Goal: Book appointment/travel/reservation

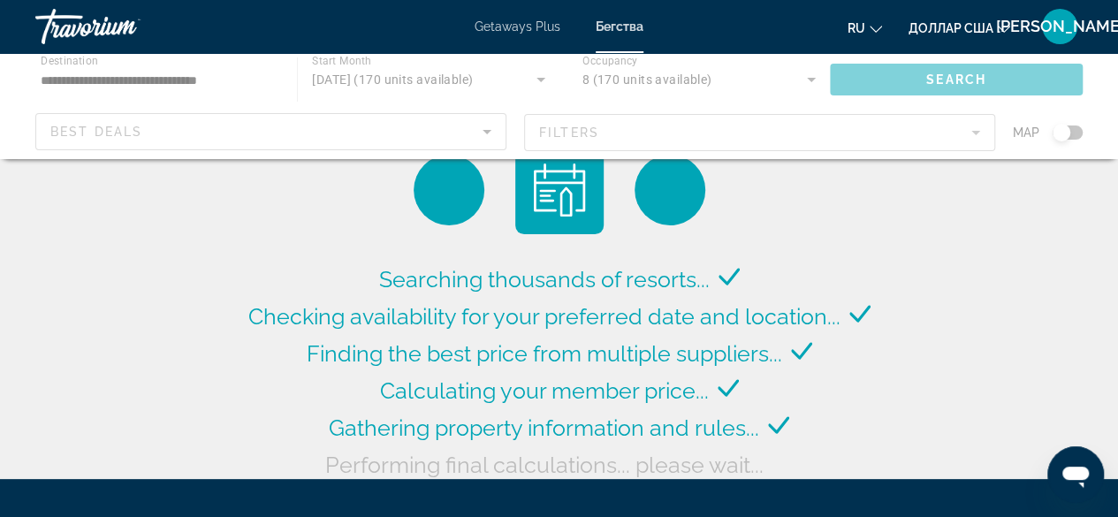
click at [808, 70] on div "Основное содержание" at bounding box center [559, 106] width 1118 height 106
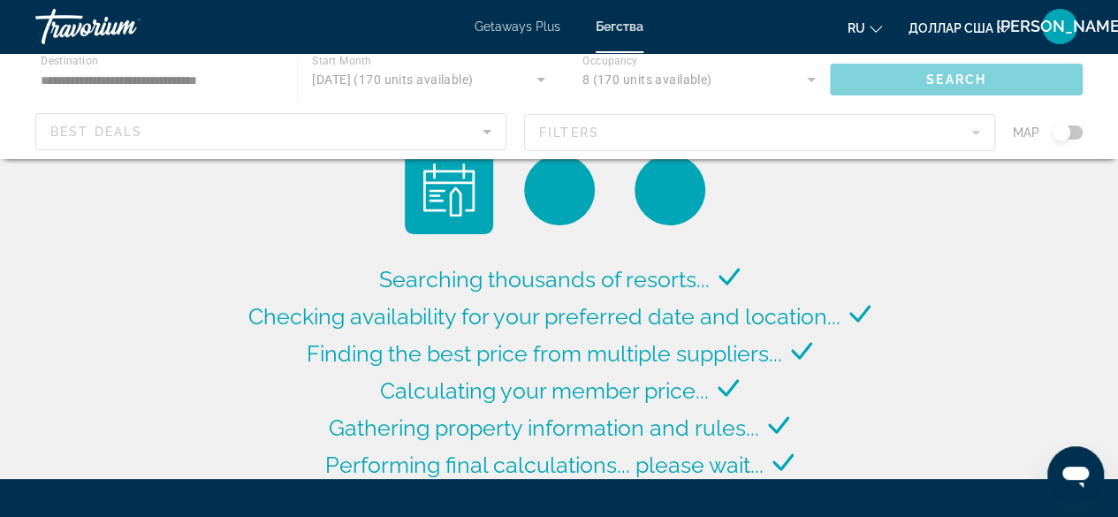
click at [808, 82] on div "Основное содержание" at bounding box center [559, 106] width 1118 height 106
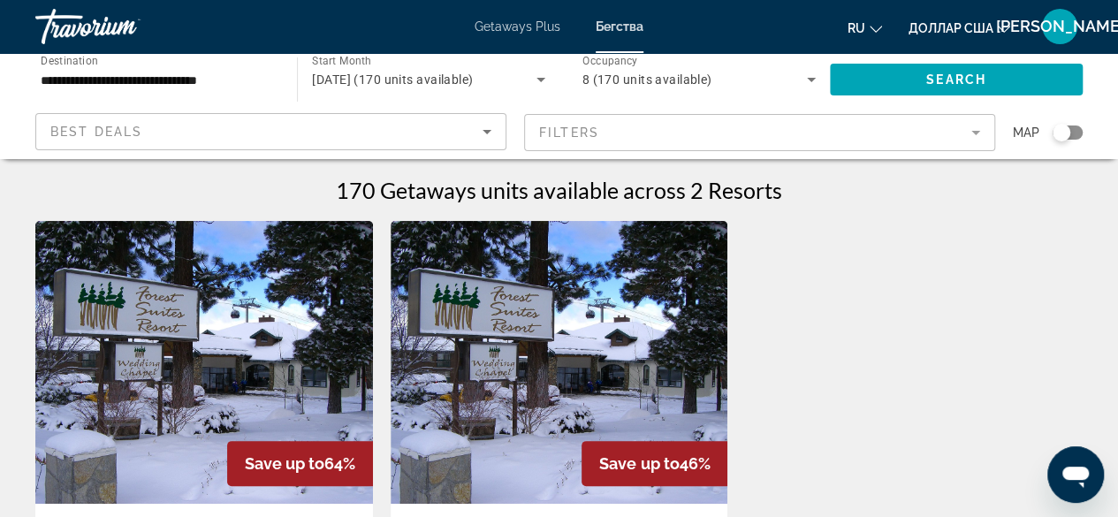
click at [808, 82] on icon "Search widget" at bounding box center [810, 79] width 21 height 21
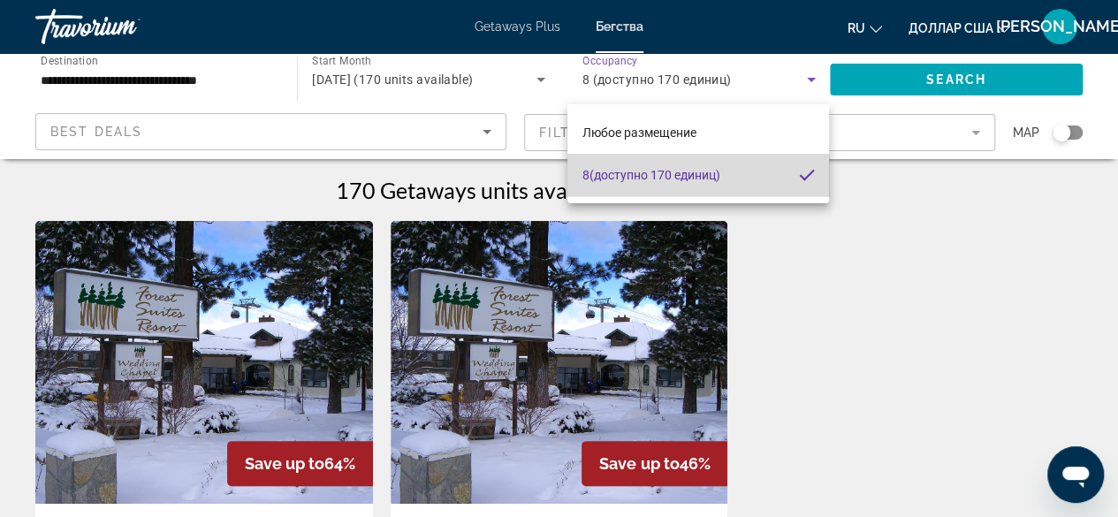
click at [588, 166] on span "8 (доступно 170 единиц)" at bounding box center [650, 174] width 138 height 21
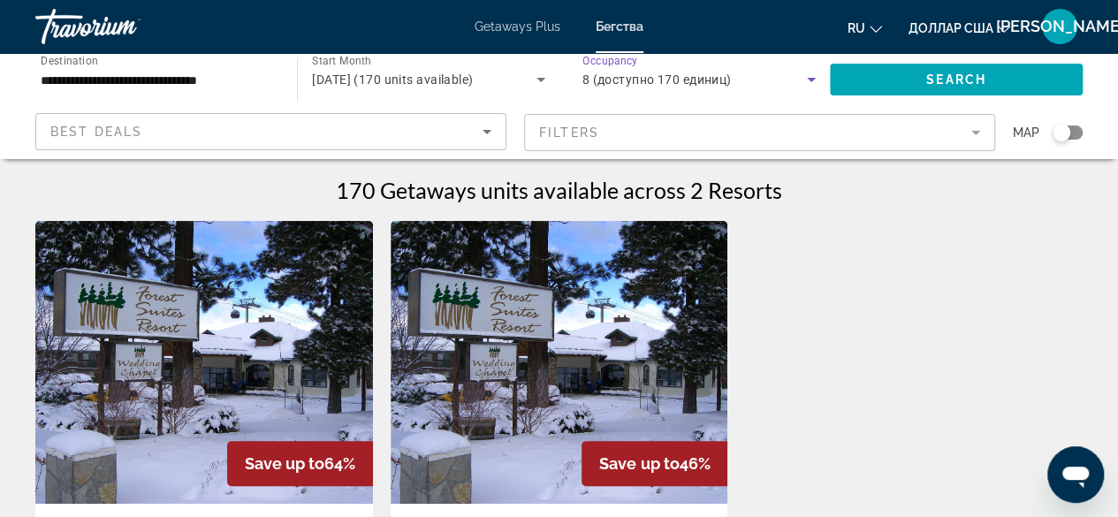
click at [809, 82] on icon "Search widget" at bounding box center [810, 79] width 21 height 21
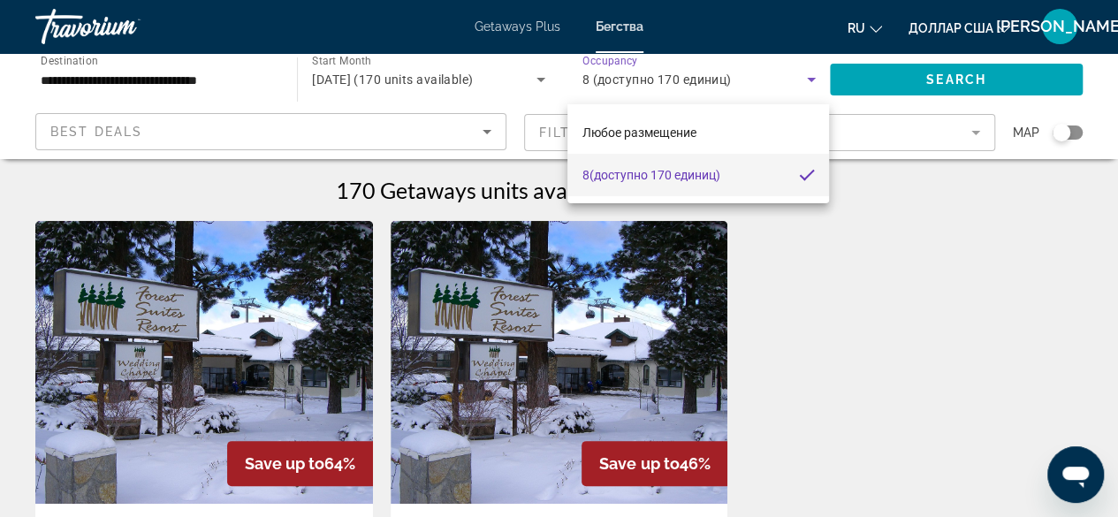
click at [596, 77] on div at bounding box center [559, 258] width 1118 height 517
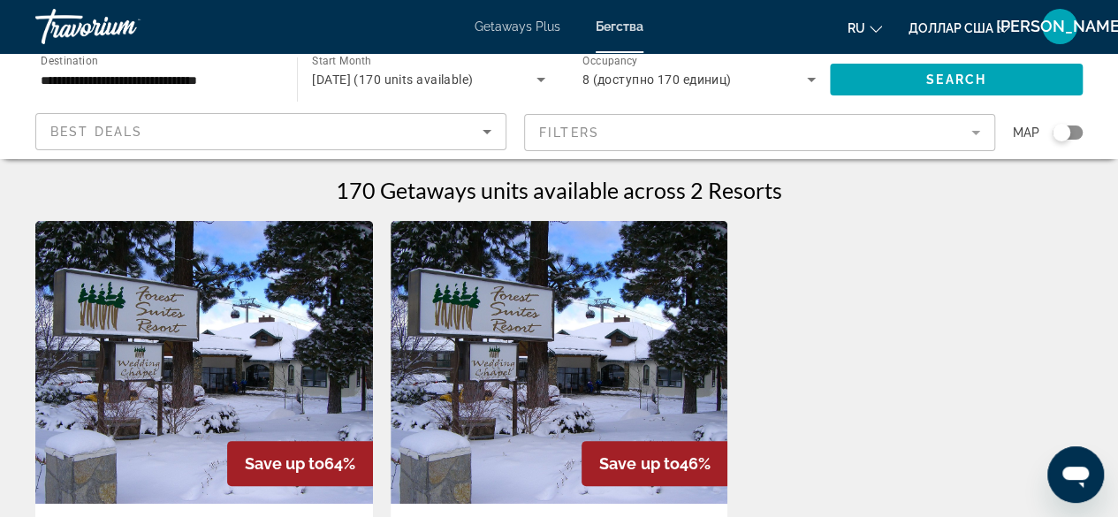
click at [1074, 132] on div "Search widget" at bounding box center [1067, 132] width 30 height 14
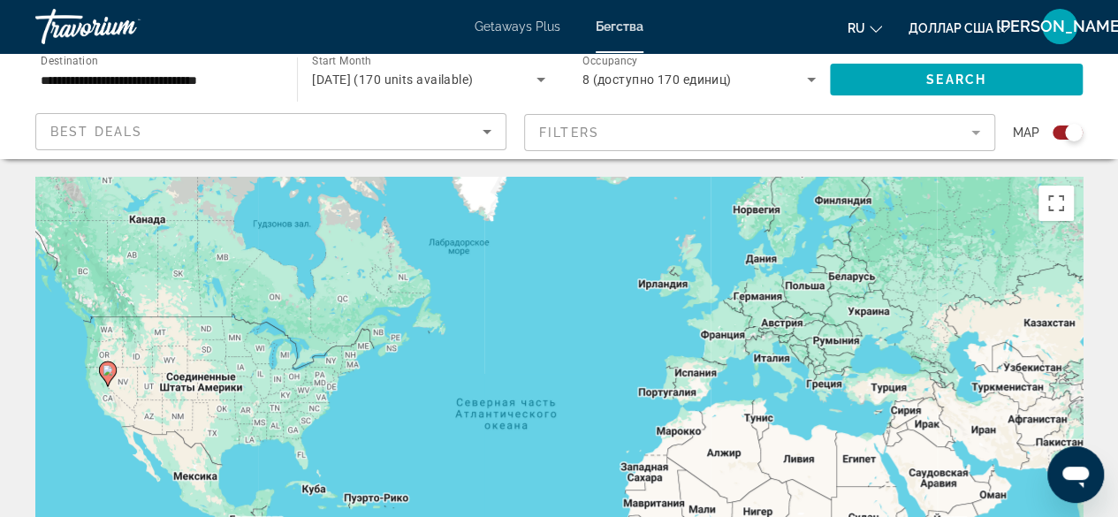
click at [1058, 130] on div "Search widget" at bounding box center [1067, 132] width 30 height 14
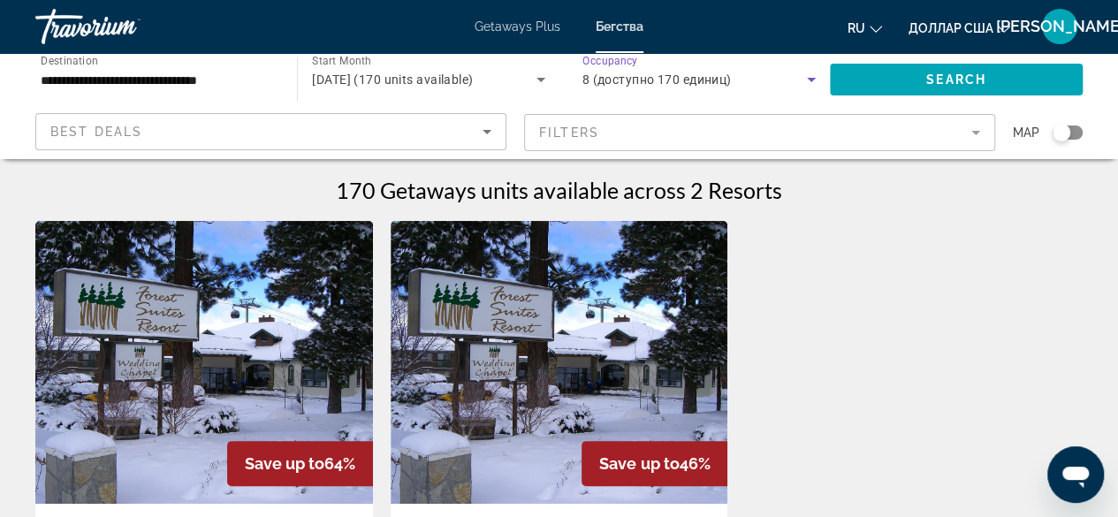
click at [815, 75] on icon "Search widget" at bounding box center [810, 79] width 21 height 21
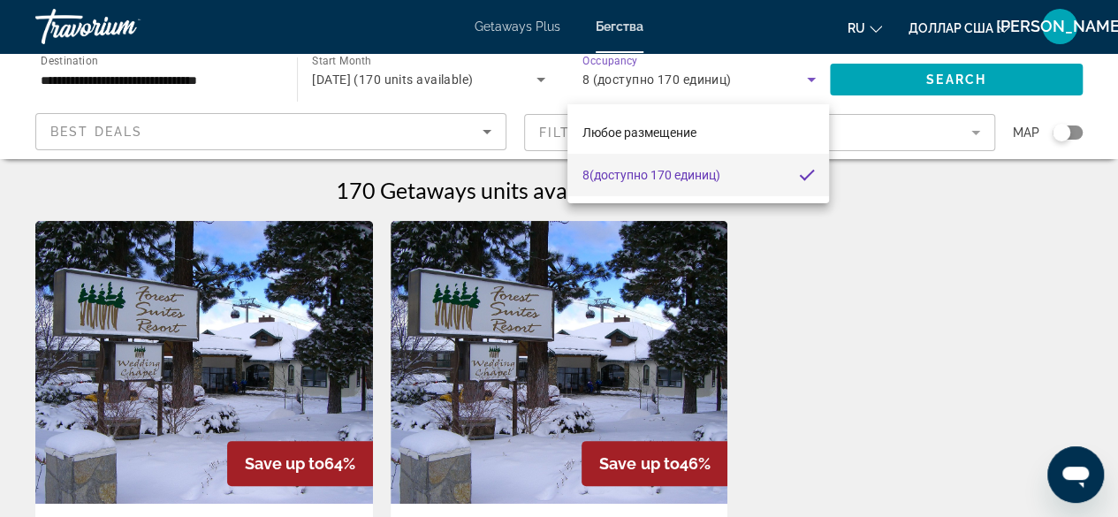
click at [592, 74] on div at bounding box center [559, 258] width 1118 height 517
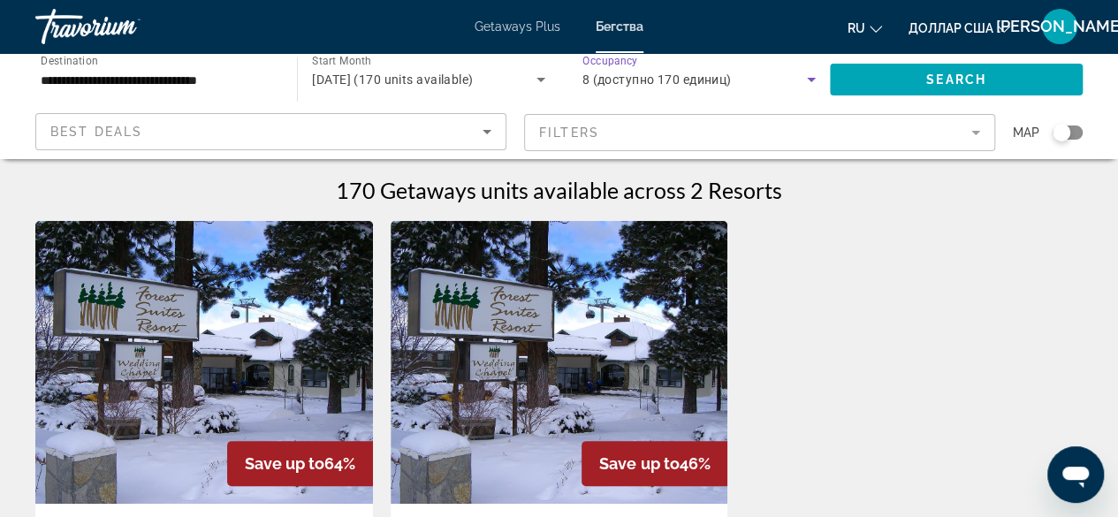
click at [592, 74] on span "8 (доступно 170 единиц)" at bounding box center [656, 79] width 149 height 14
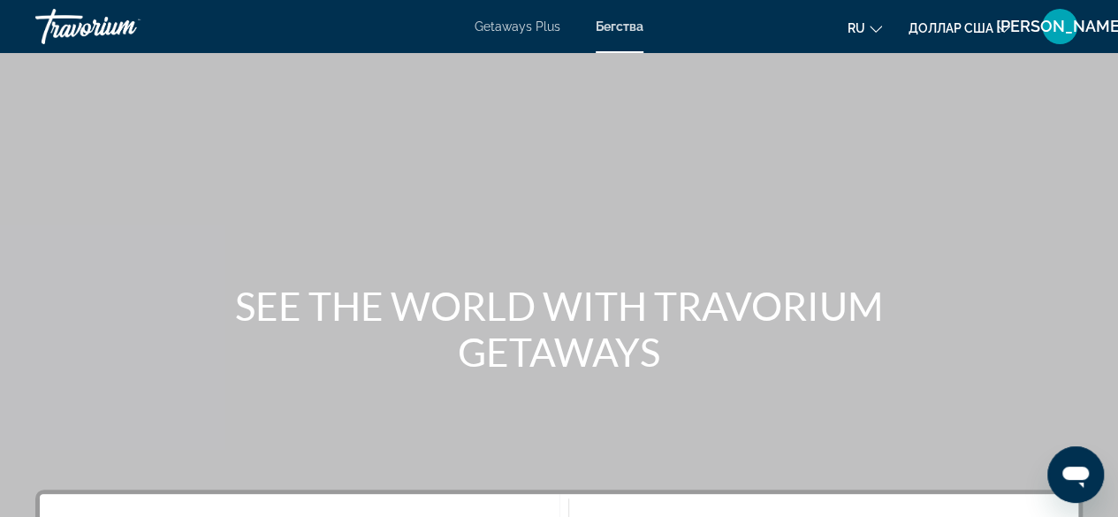
click at [620, 29] on font "Бегства" at bounding box center [620, 26] width 48 height 14
click at [606, 29] on font "Бегства" at bounding box center [620, 26] width 48 height 14
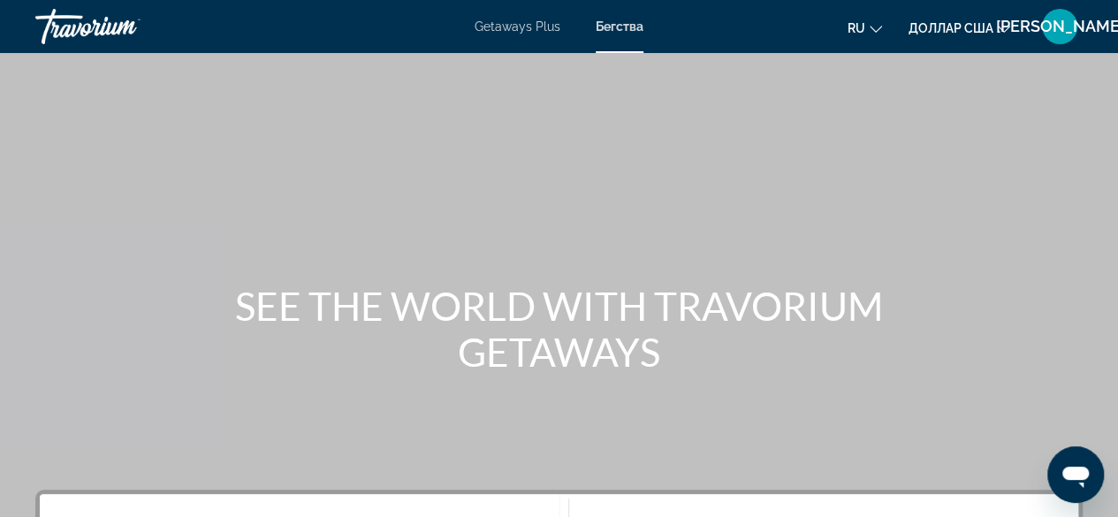
click at [606, 29] on font "Бегства" at bounding box center [620, 26] width 48 height 14
click at [619, 20] on font "Бегства" at bounding box center [620, 26] width 48 height 14
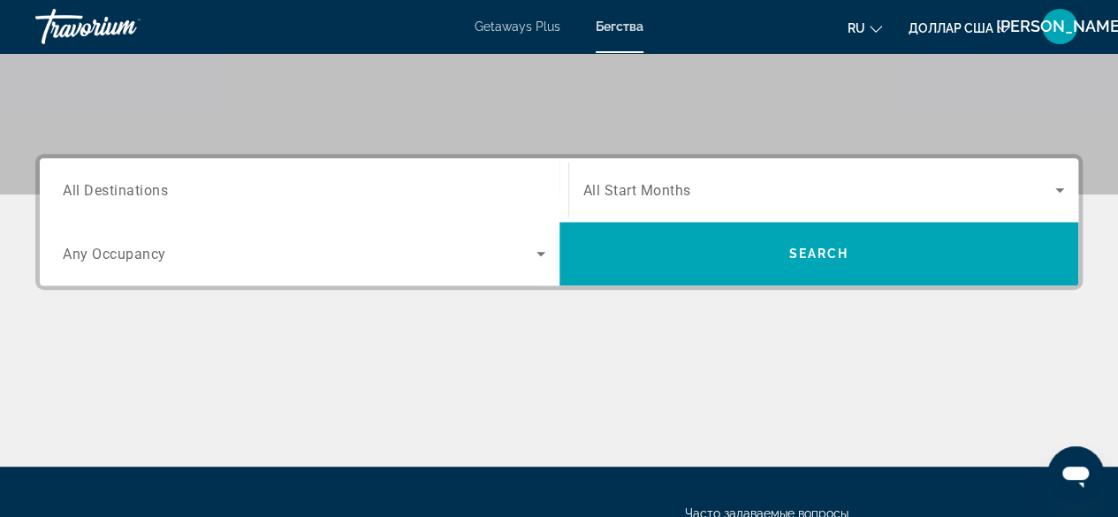
scroll to position [340, 0]
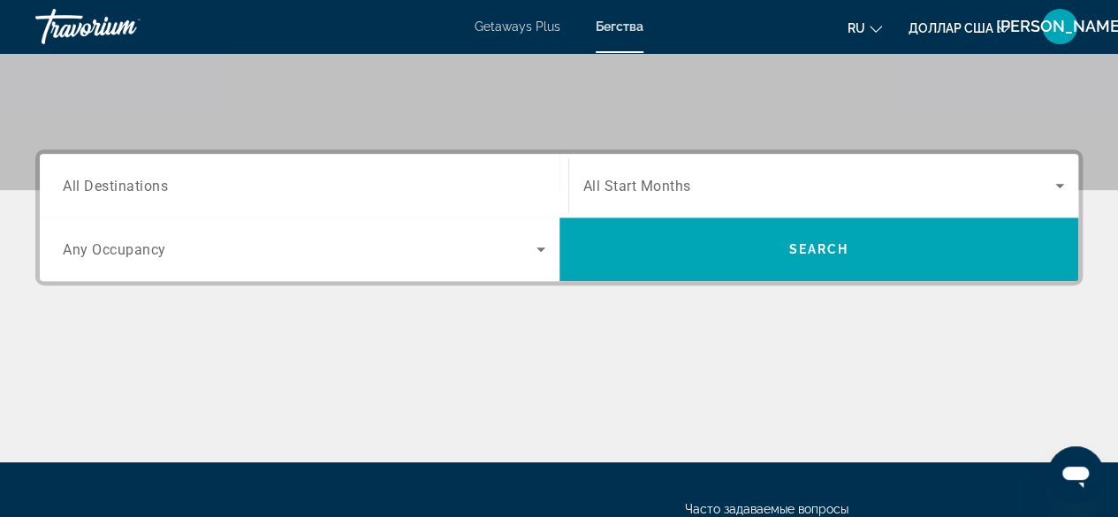
click at [127, 182] on span "All Destinations" at bounding box center [115, 185] width 105 height 17
click at [127, 182] on input "Destination All Destinations" at bounding box center [304, 186] width 482 height 21
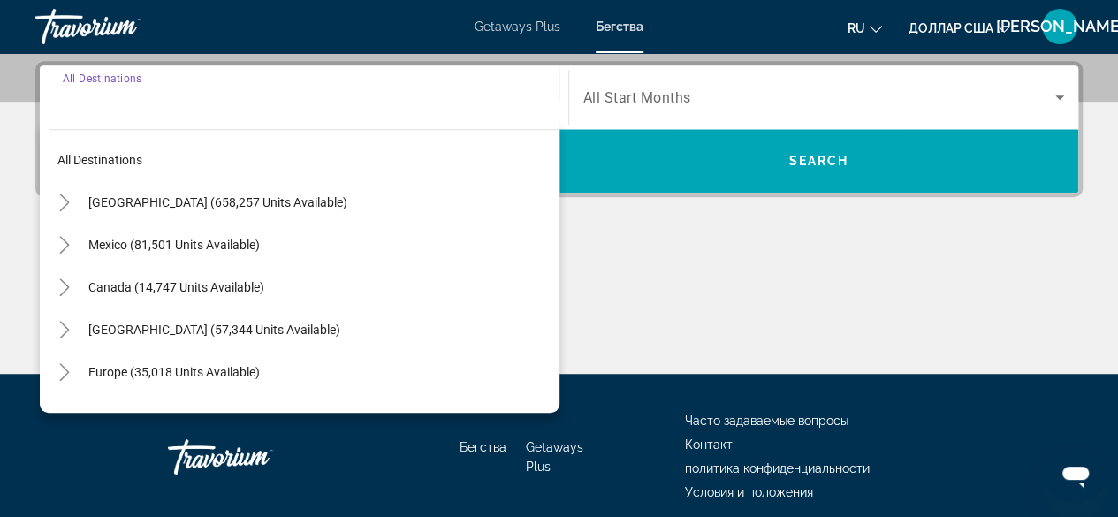
scroll to position [431, 0]
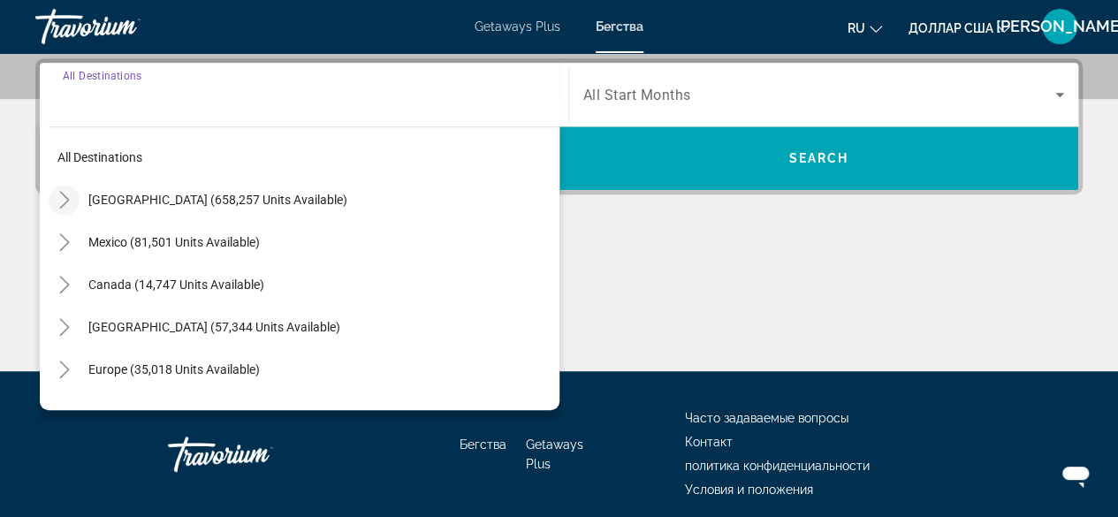
click at [58, 195] on icon "Toggle United States (658,257 units available)" at bounding box center [65, 200] width 18 height 18
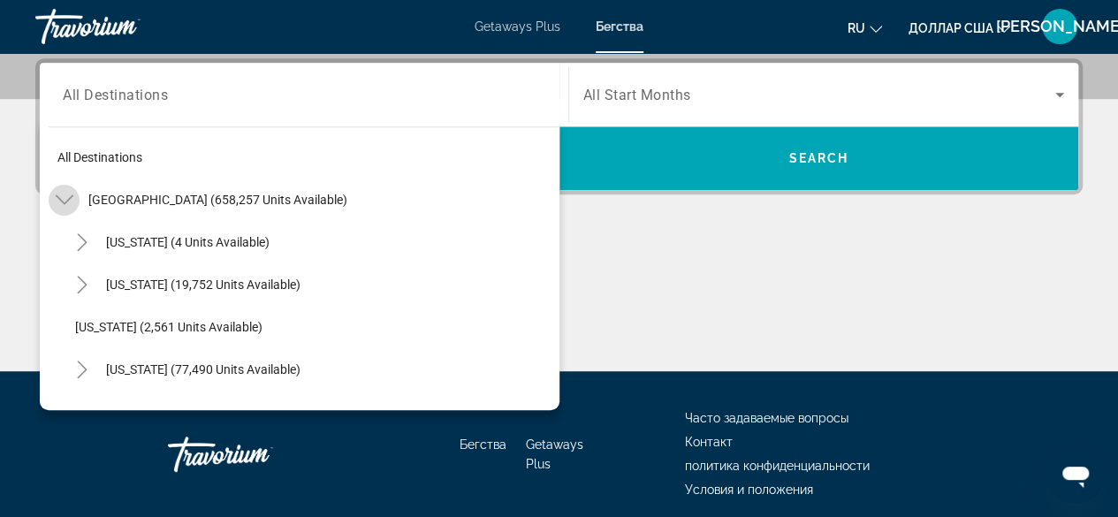
scroll to position [51, 0]
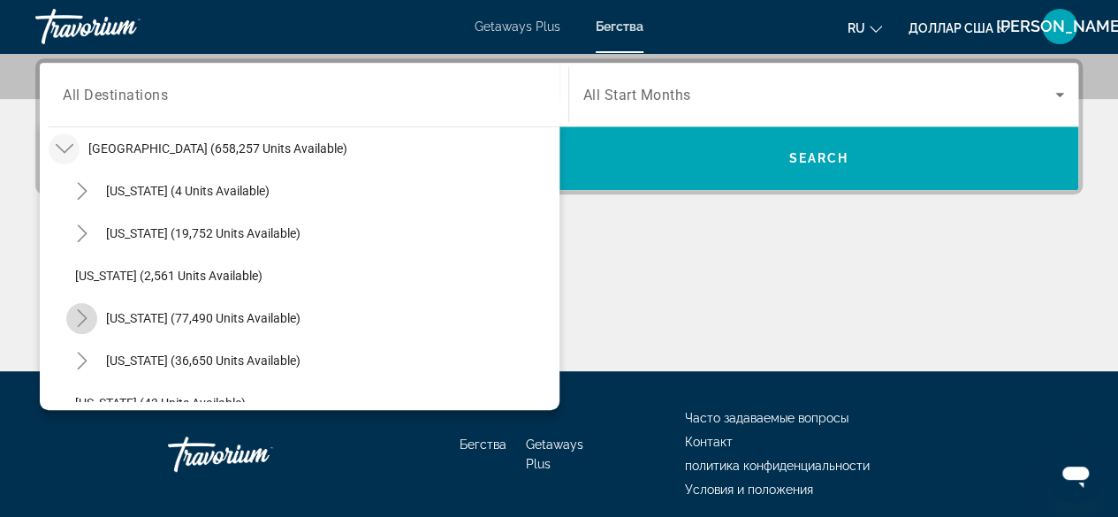
click at [81, 311] on icon "Toggle California (77,490 units available)" at bounding box center [82, 318] width 18 height 18
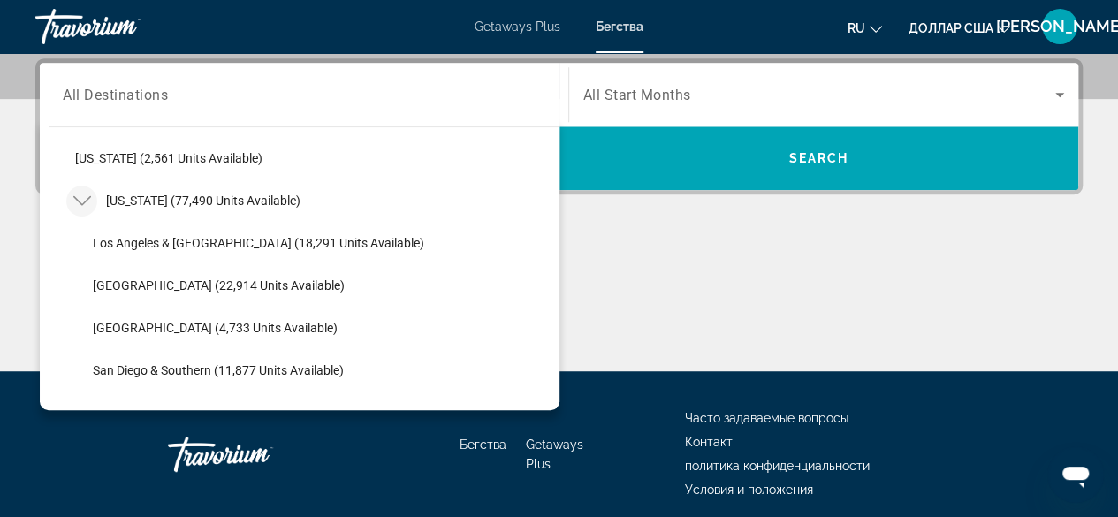
scroll to position [223, 0]
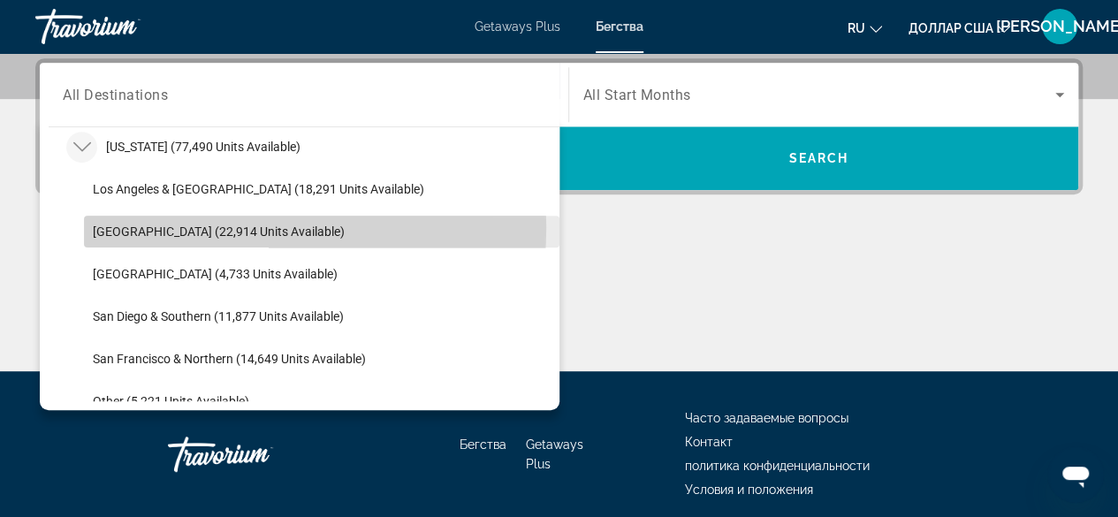
click at [182, 225] on span "[GEOGRAPHIC_DATA] (22,914 units available)" at bounding box center [219, 231] width 252 height 14
type input "**********"
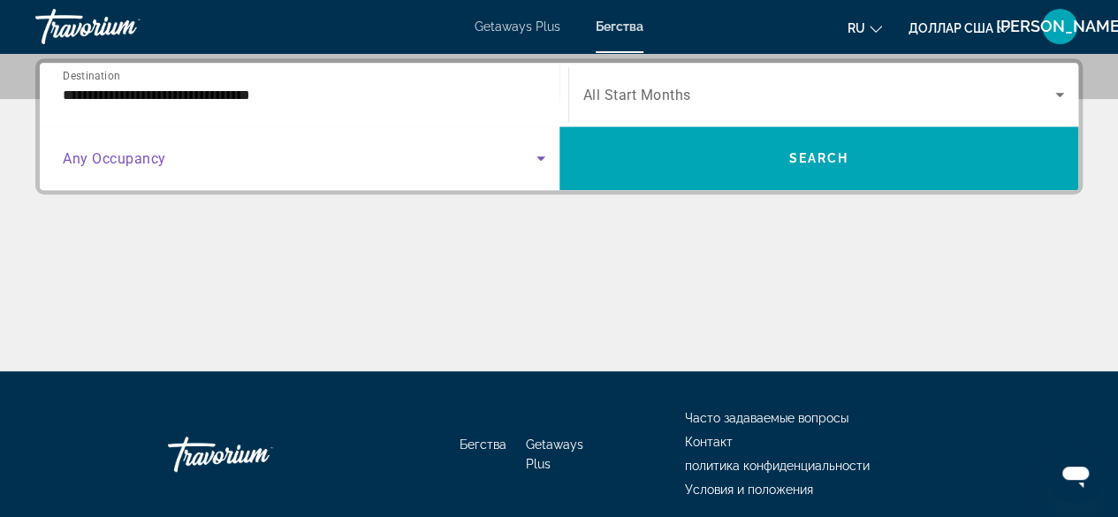
click at [543, 154] on icon "Search widget" at bounding box center [540, 158] width 21 height 21
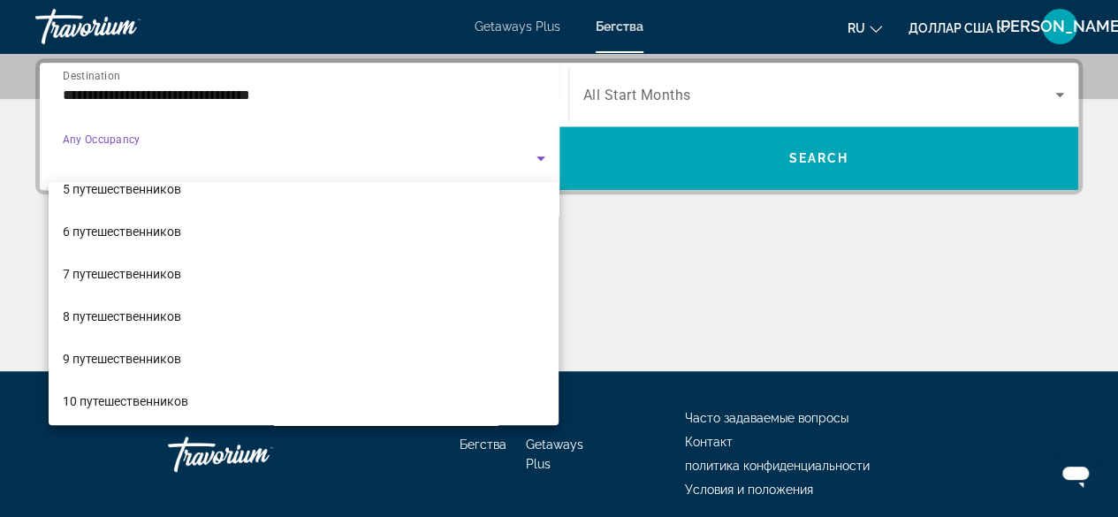
scroll to position [194, 0]
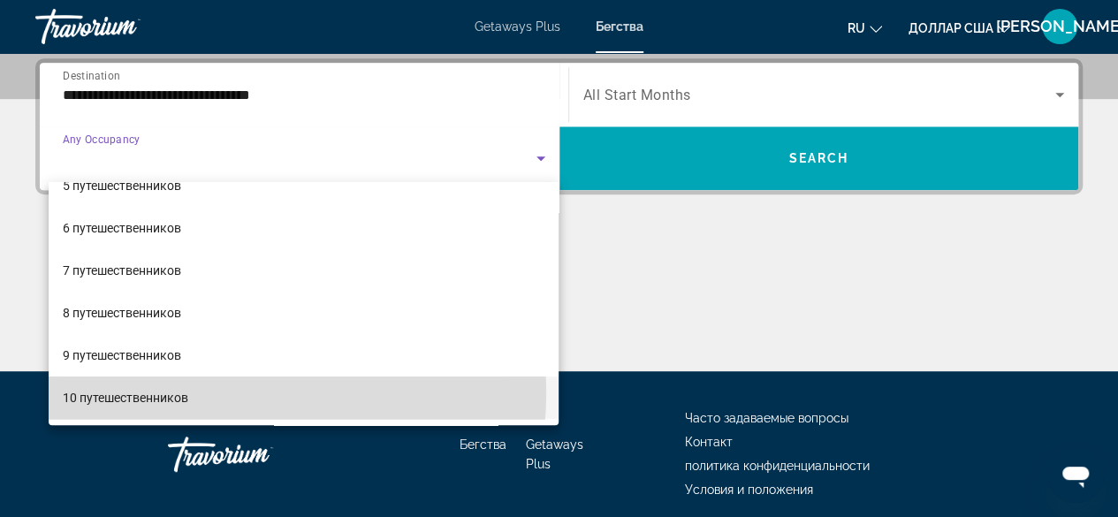
click at [189, 391] on mat-option "10 путешественников" at bounding box center [304, 397] width 511 height 42
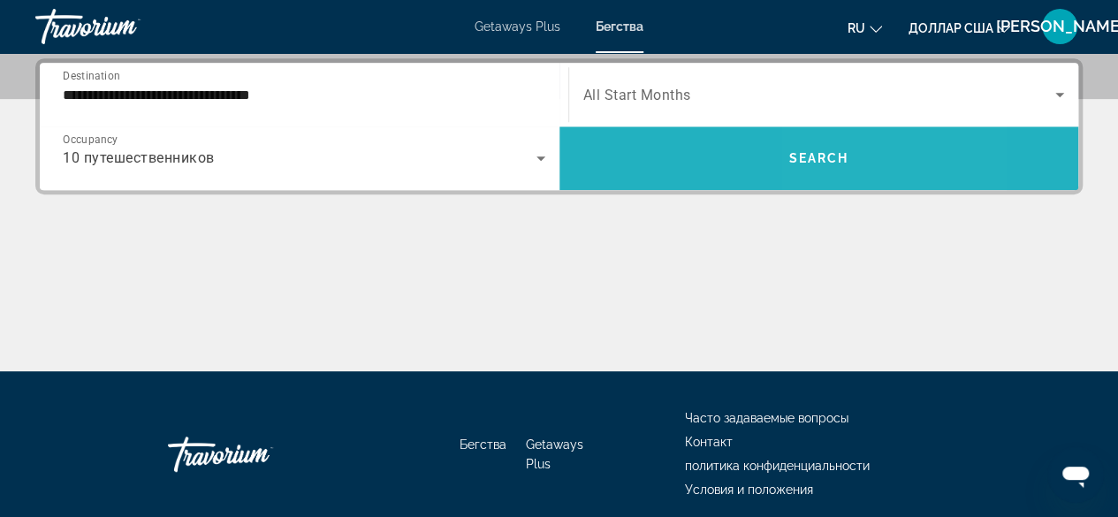
click at [835, 156] on span "Search" at bounding box center [818, 158] width 60 height 14
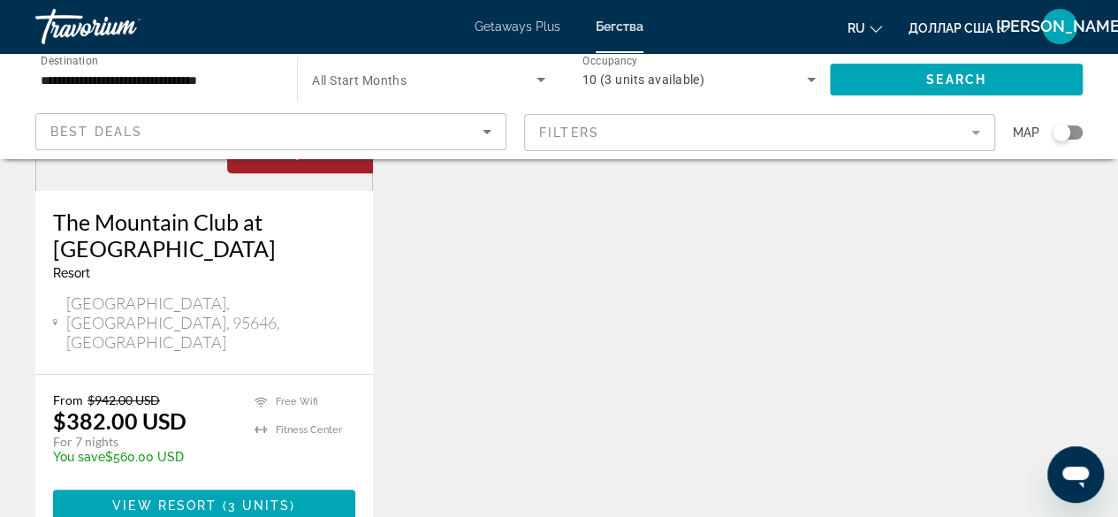
scroll to position [311, 0]
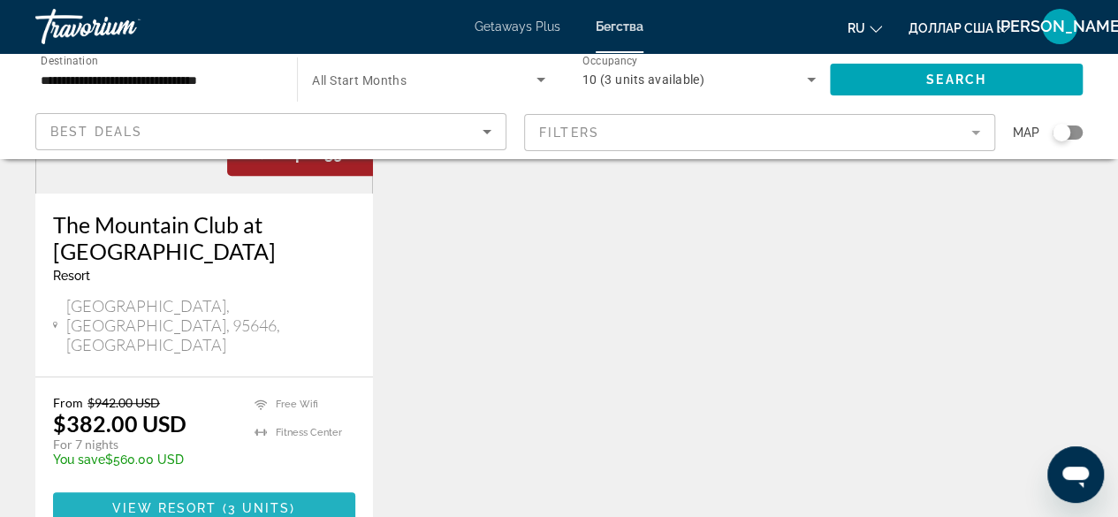
click at [170, 487] on span "Основное содержание" at bounding box center [204, 508] width 302 height 42
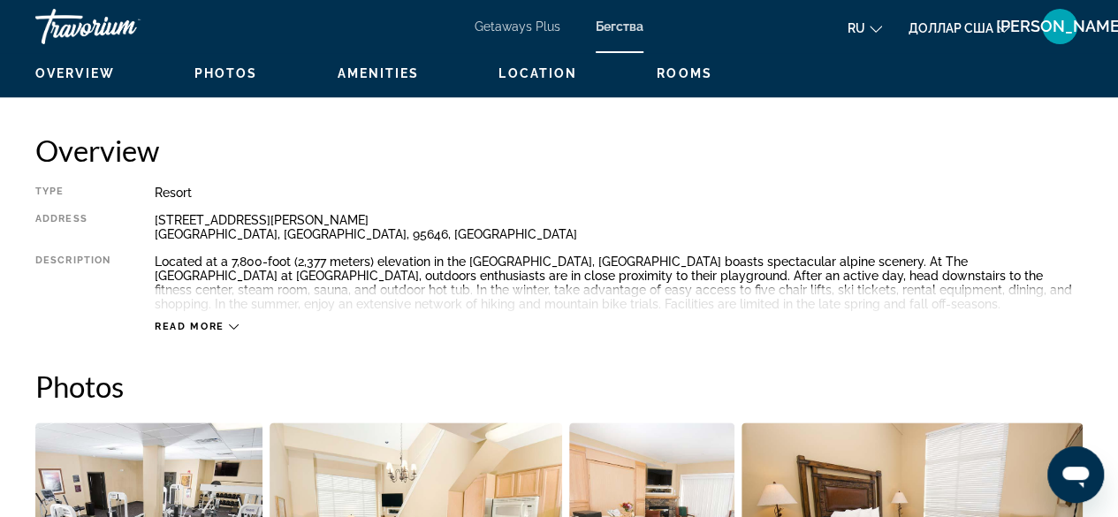
scroll to position [882, 0]
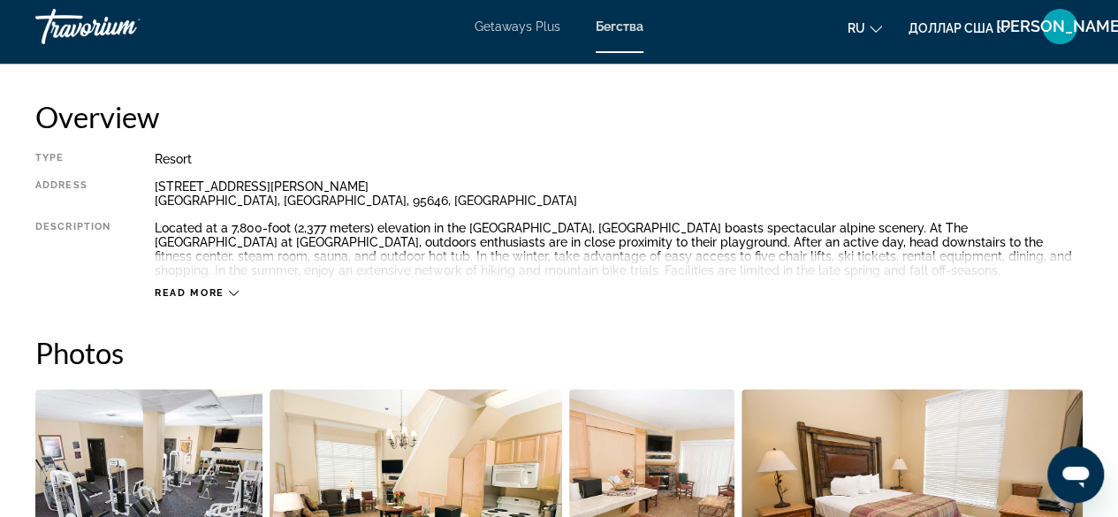
click at [229, 295] on icon "Основное содержание" at bounding box center [234, 293] width 10 height 10
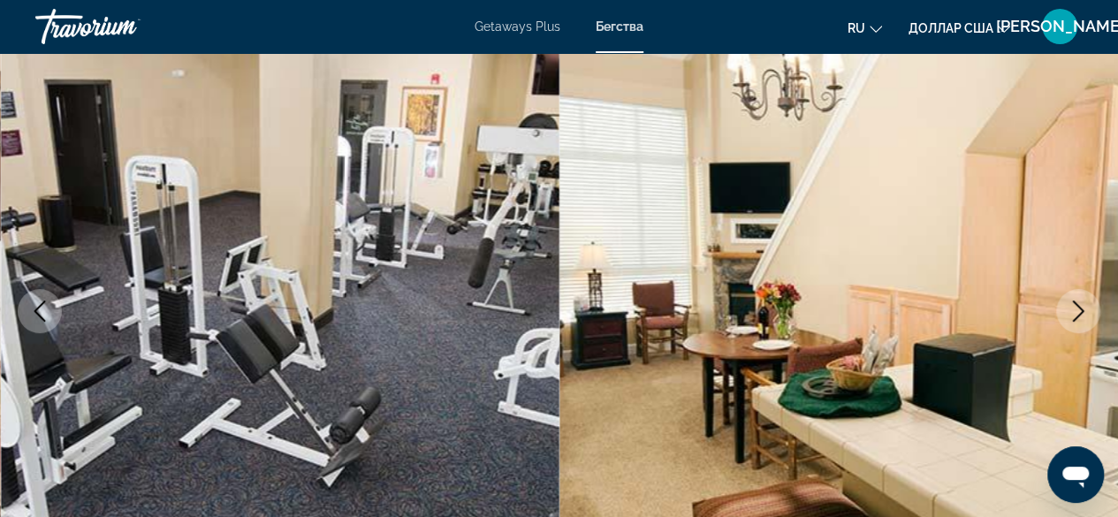
scroll to position [140, 0]
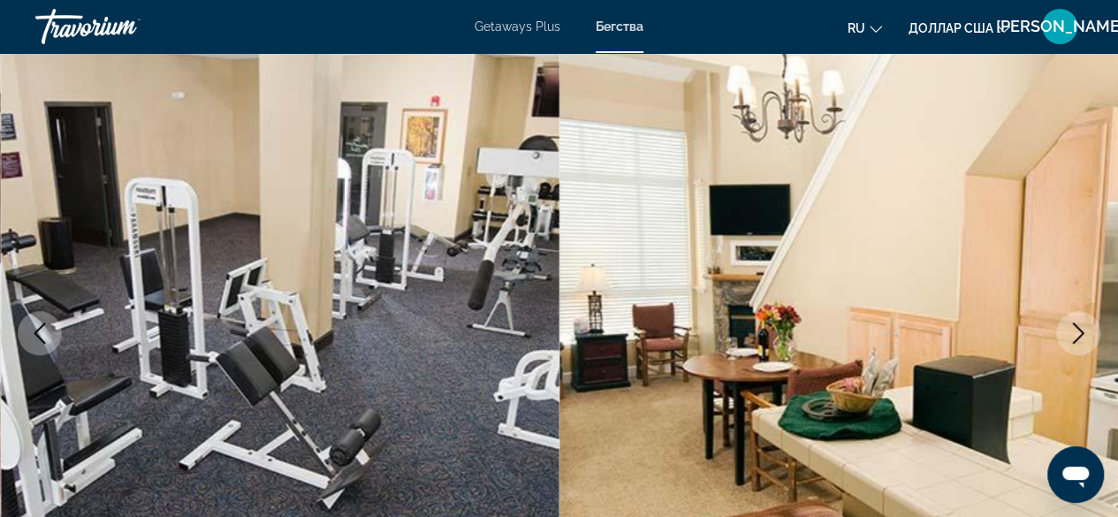
click at [44, 331] on icon "Previous image" at bounding box center [39, 332] width 21 height 21
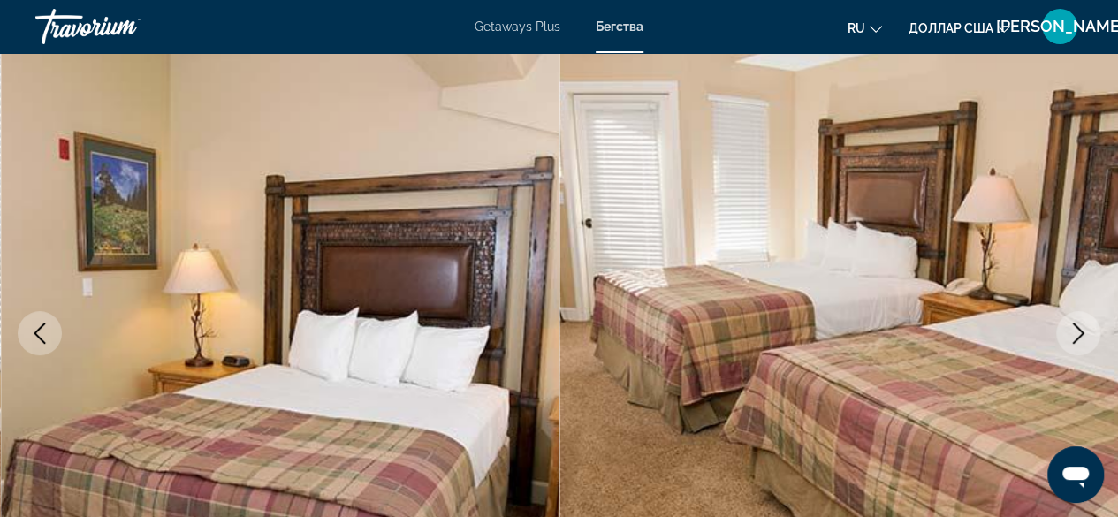
click at [44, 331] on icon "Previous image" at bounding box center [39, 332] width 21 height 21
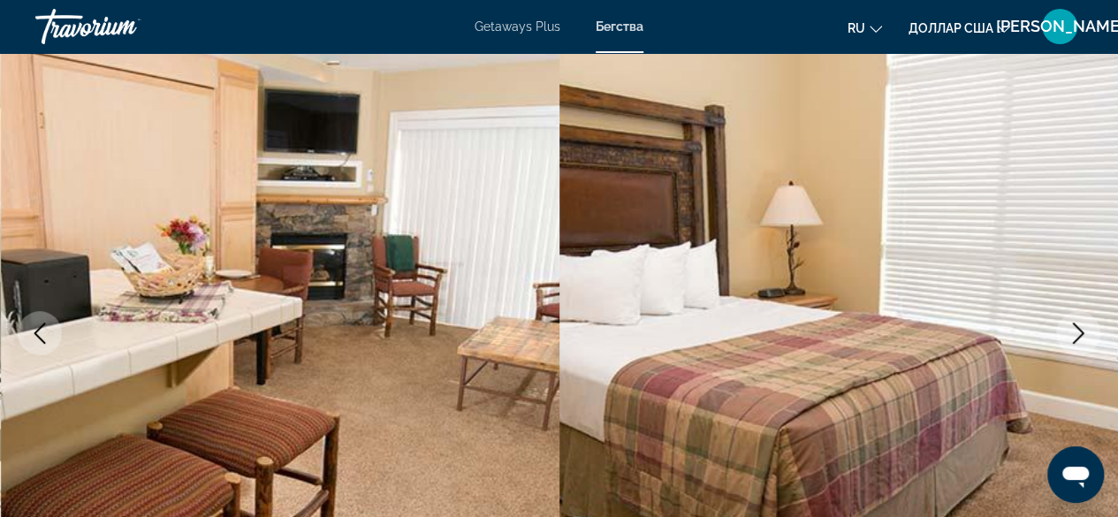
scroll to position [0, 0]
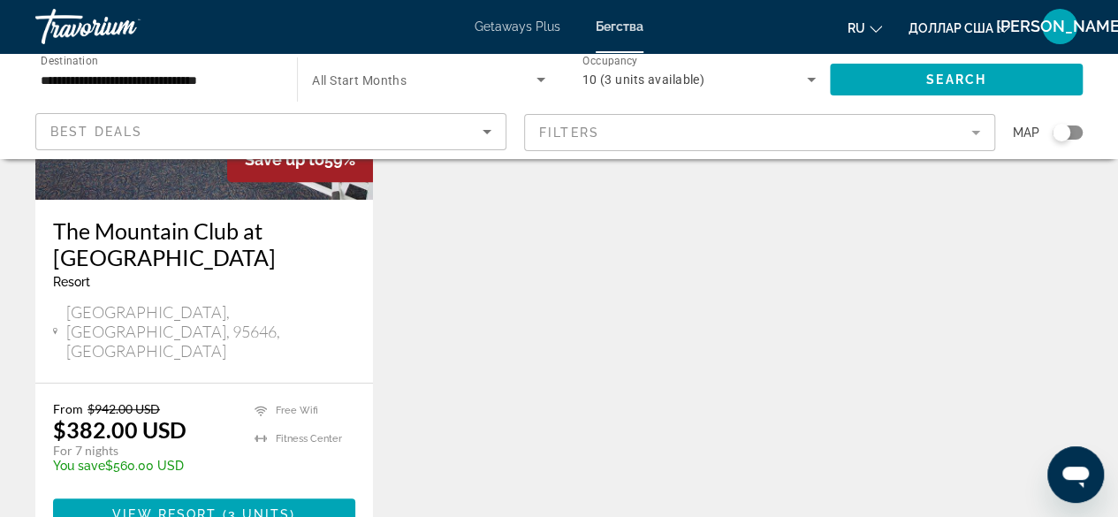
scroll to position [313, 0]
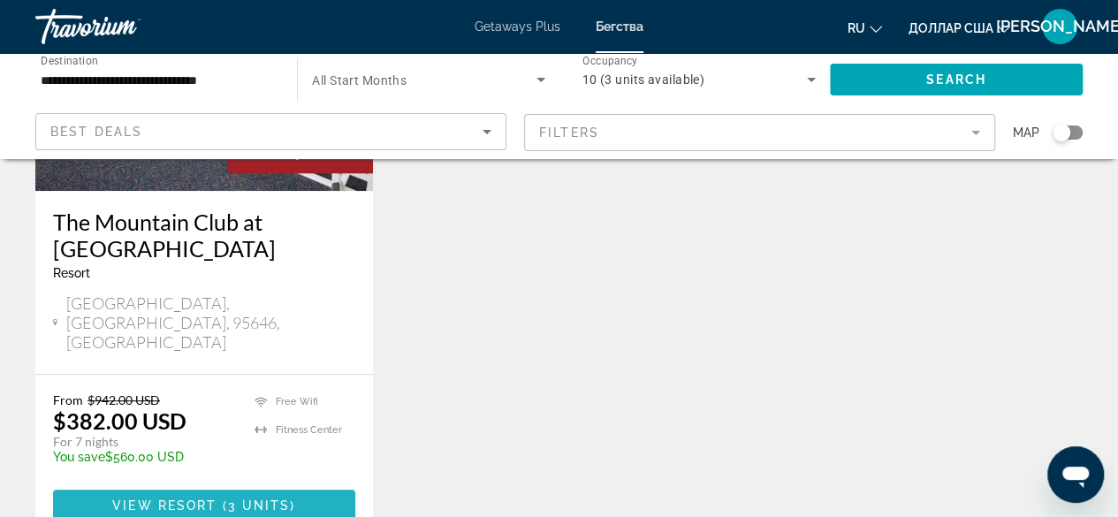
click at [171, 498] on span "View Resort" at bounding box center [164, 505] width 104 height 14
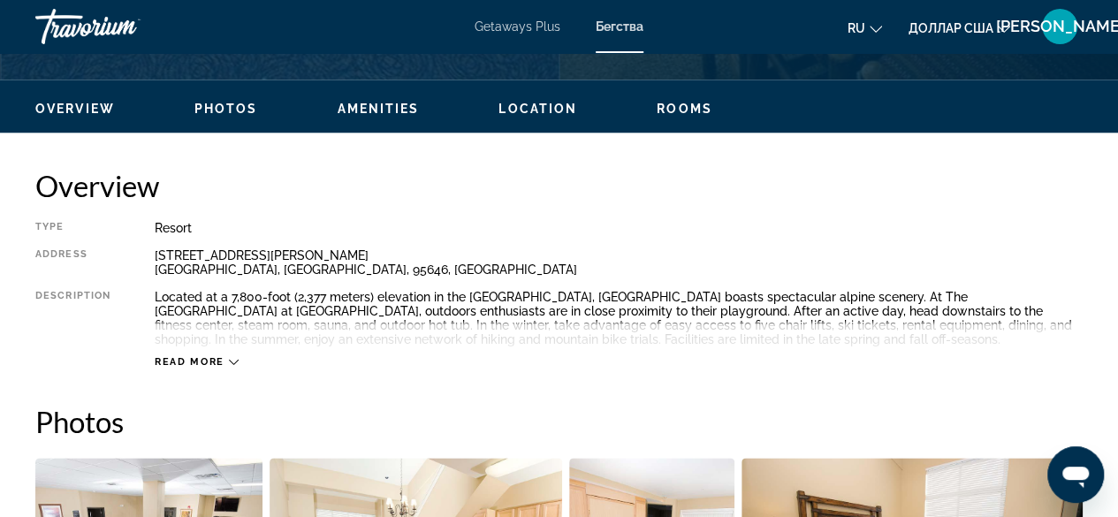
scroll to position [848, 0]
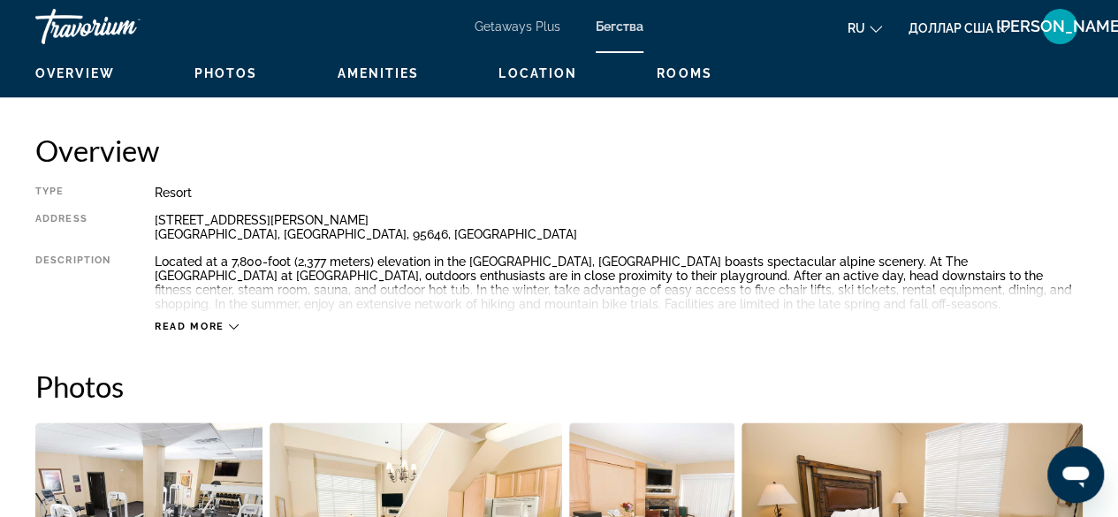
click at [231, 328] on icon "Основное содержание" at bounding box center [234, 327] width 10 height 10
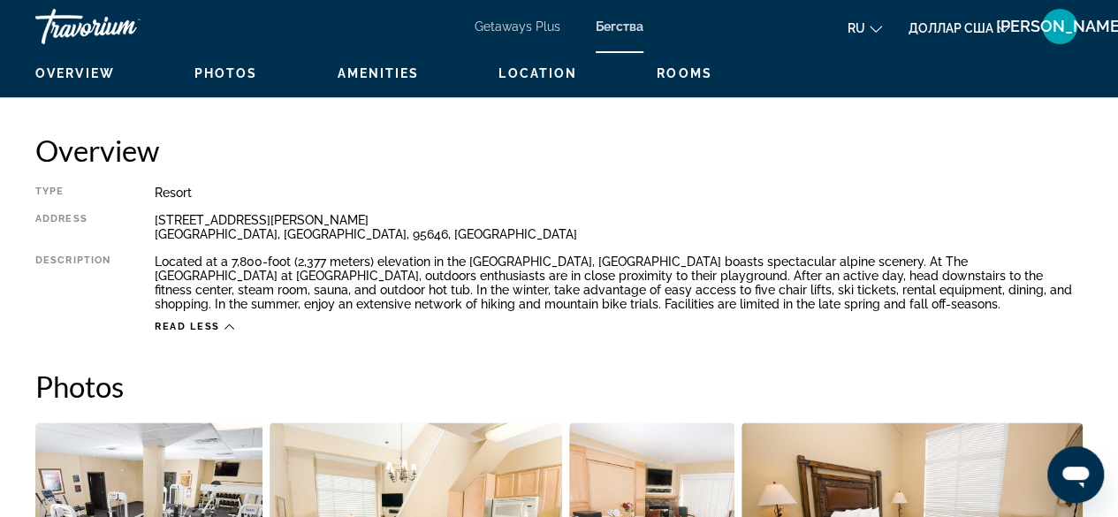
click at [226, 330] on icon "Основное содержание" at bounding box center [229, 327] width 10 height 10
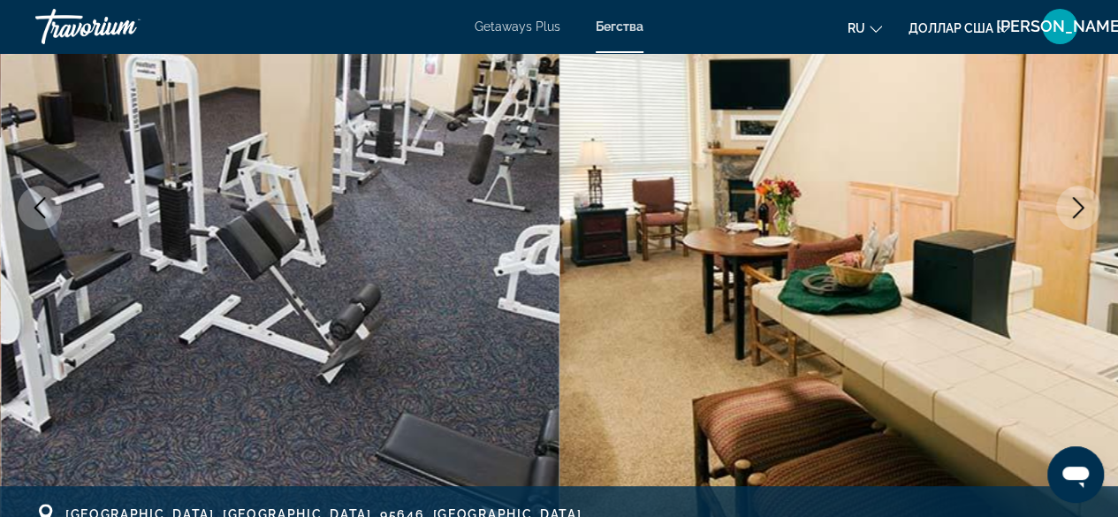
scroll to position [0, 0]
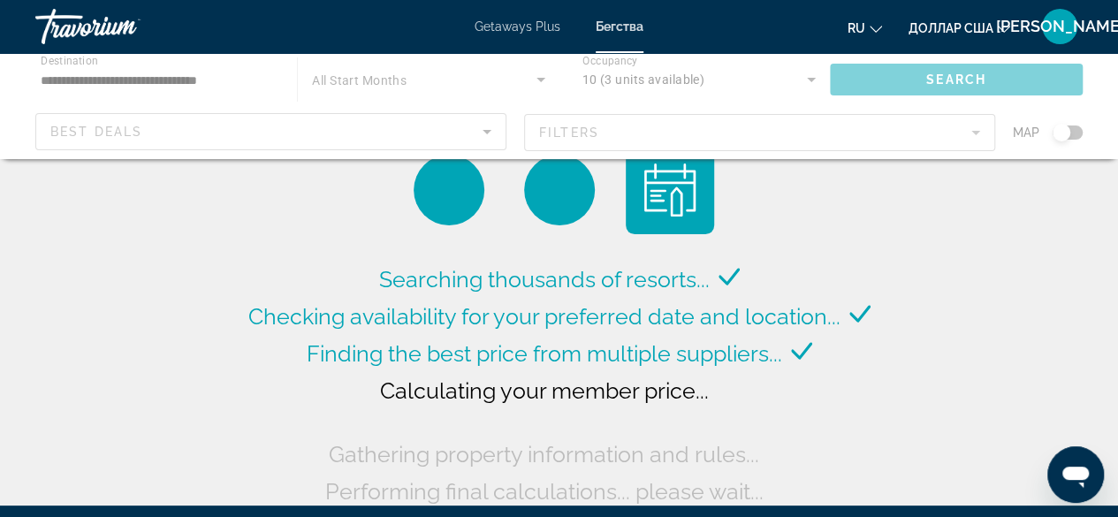
click at [807, 82] on div "Основное содержание" at bounding box center [559, 106] width 1118 height 106
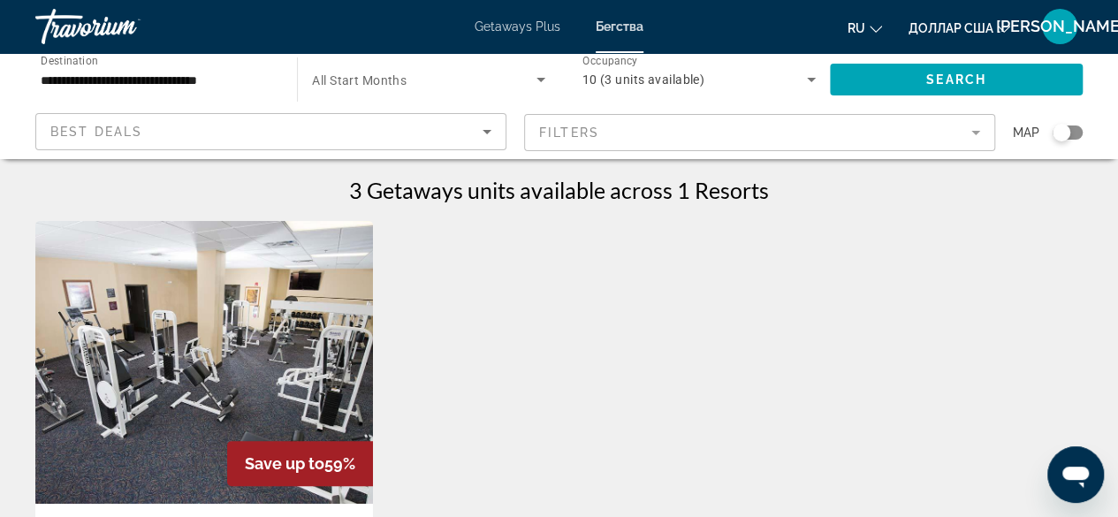
click at [811, 87] on icon "Search widget" at bounding box center [810, 79] width 21 height 21
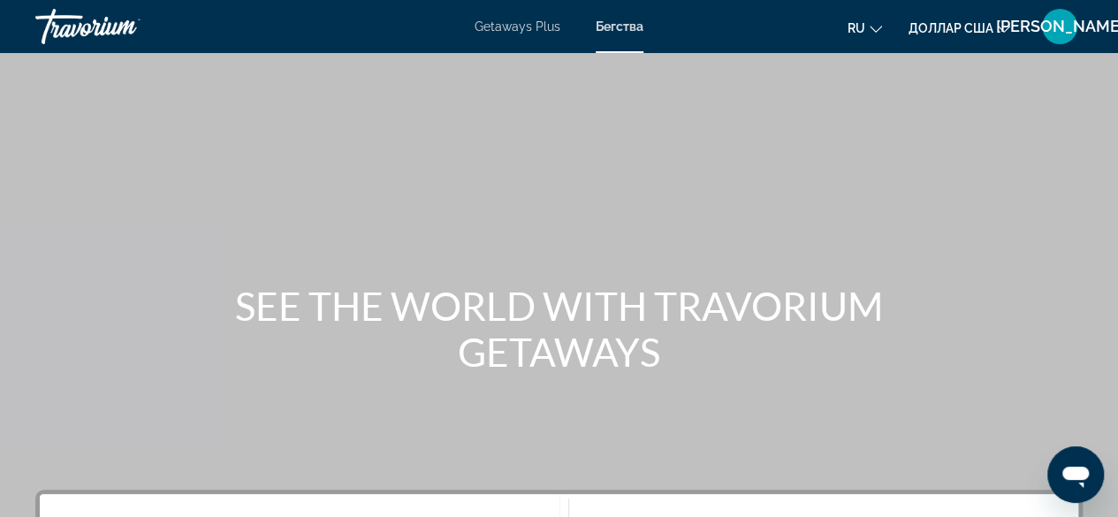
click at [612, 31] on font "Бегства" at bounding box center [620, 26] width 48 height 14
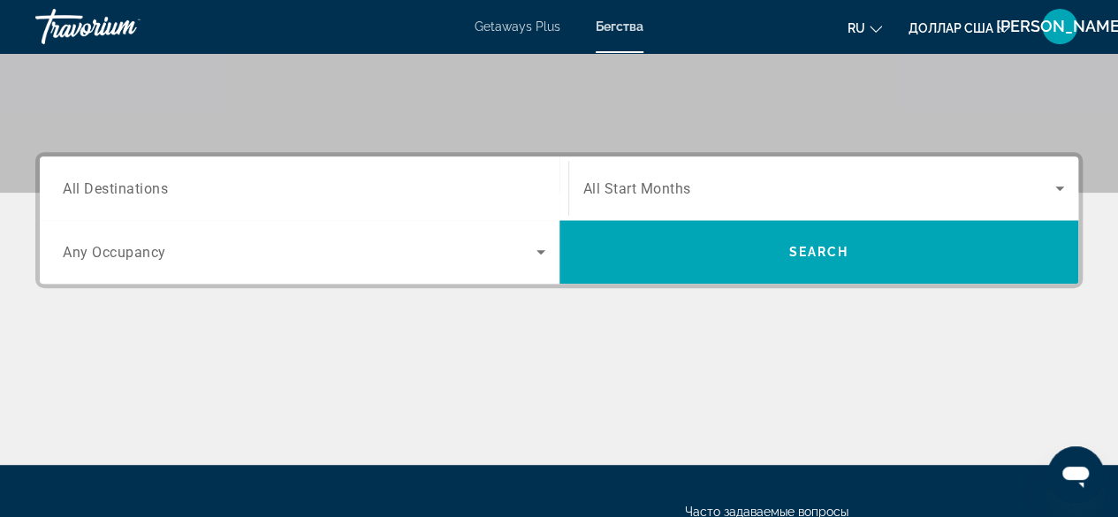
scroll to position [339, 0]
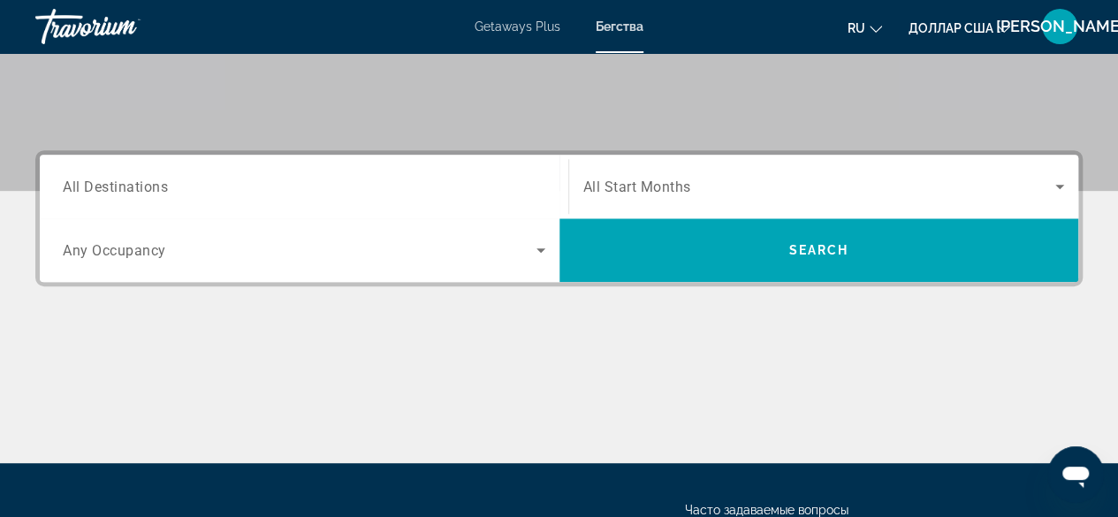
click at [64, 186] on span "All Destinations" at bounding box center [115, 186] width 105 height 17
click at [64, 186] on input "Destination All Destinations" at bounding box center [304, 187] width 482 height 21
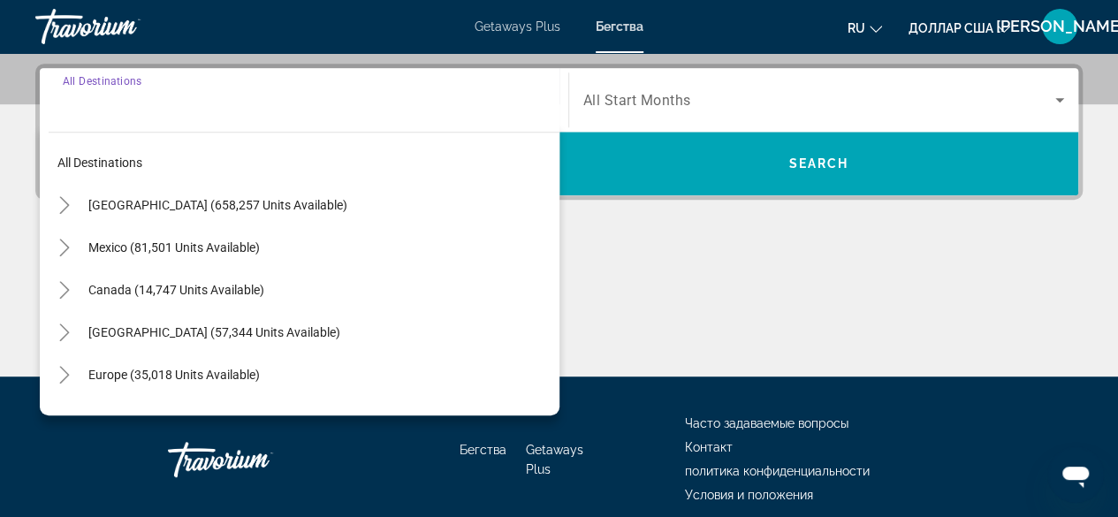
scroll to position [431, 0]
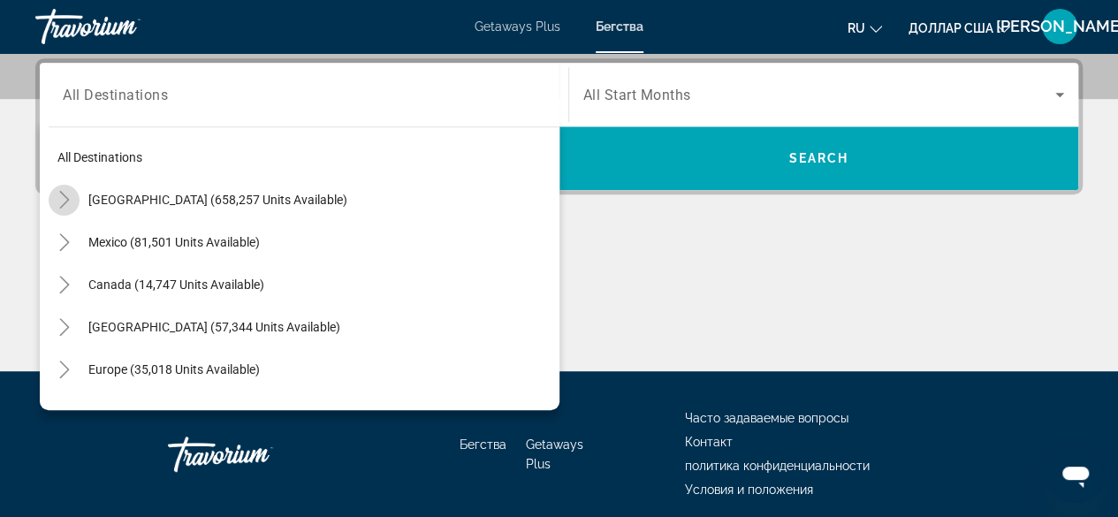
click at [67, 199] on icon "Toggle United States (658,257 units available)" at bounding box center [64, 200] width 10 height 18
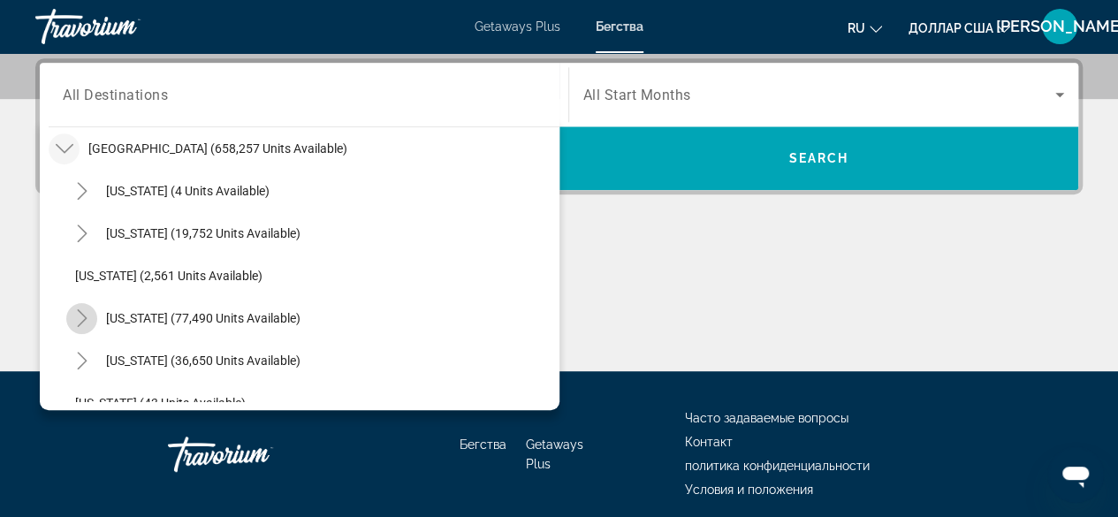
click at [83, 315] on icon "Toggle California (77,490 units available)" at bounding box center [82, 318] width 10 height 18
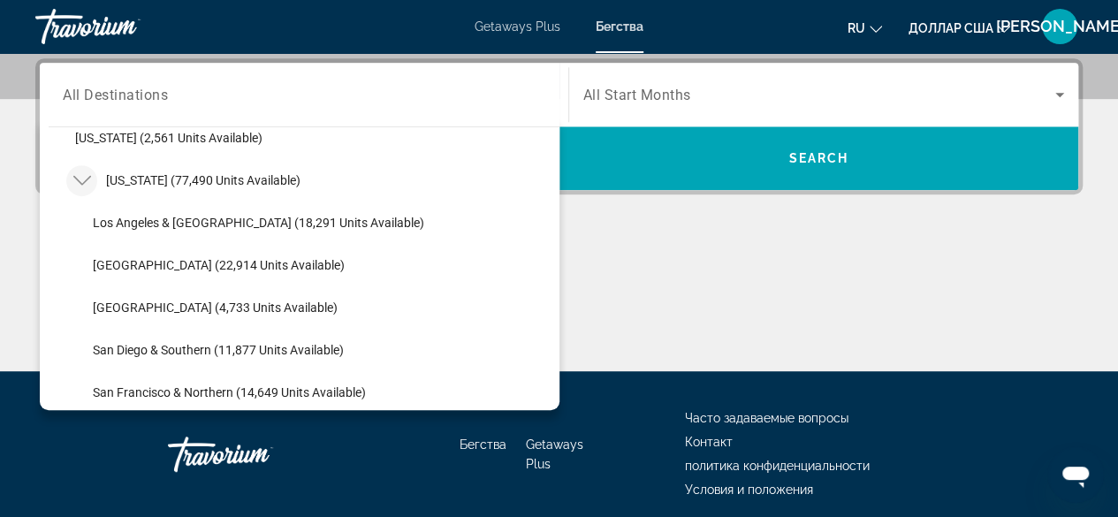
scroll to position [196, 0]
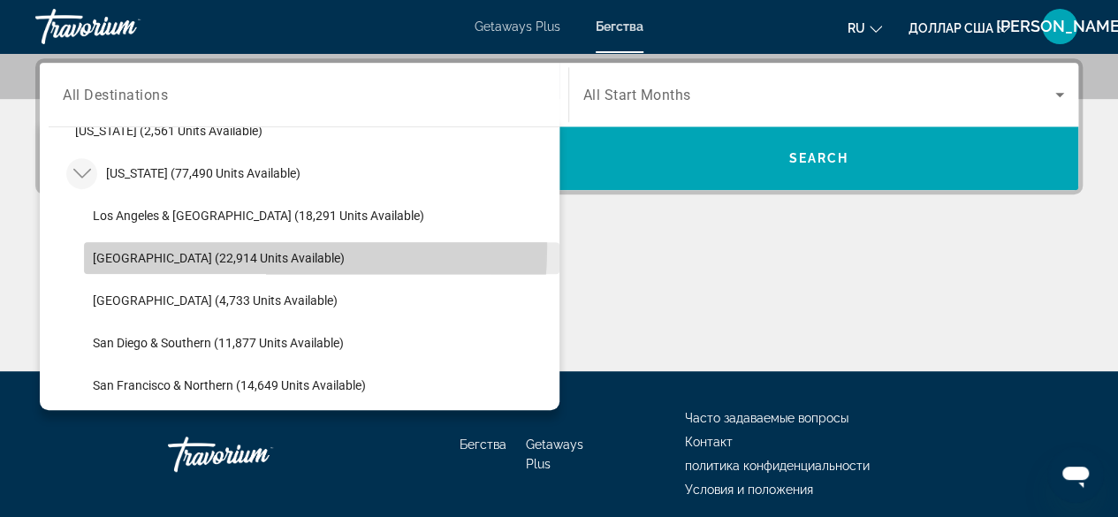
click at [181, 245] on span "Search widget" at bounding box center [321, 258] width 475 height 42
type input "**********"
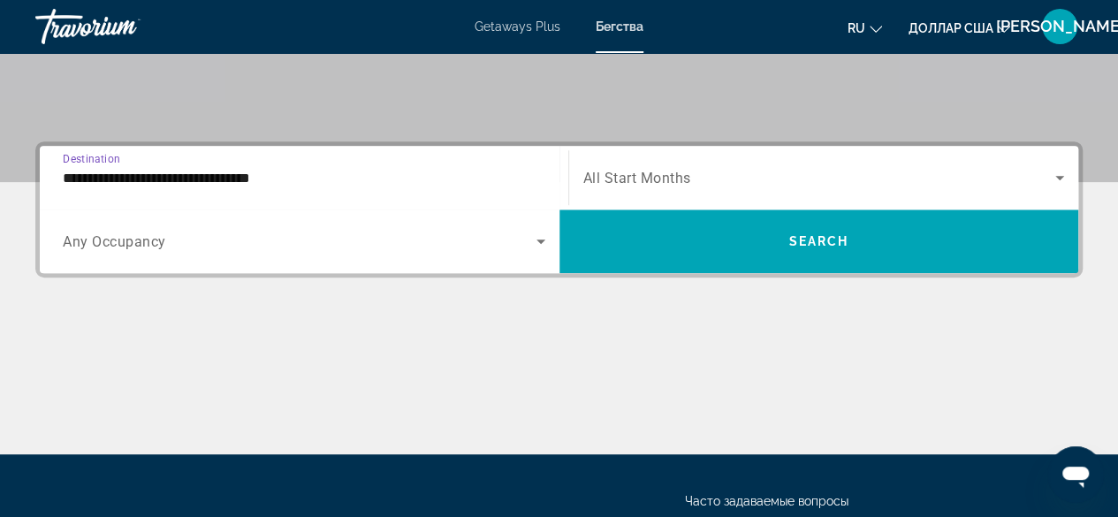
scroll to position [339, 0]
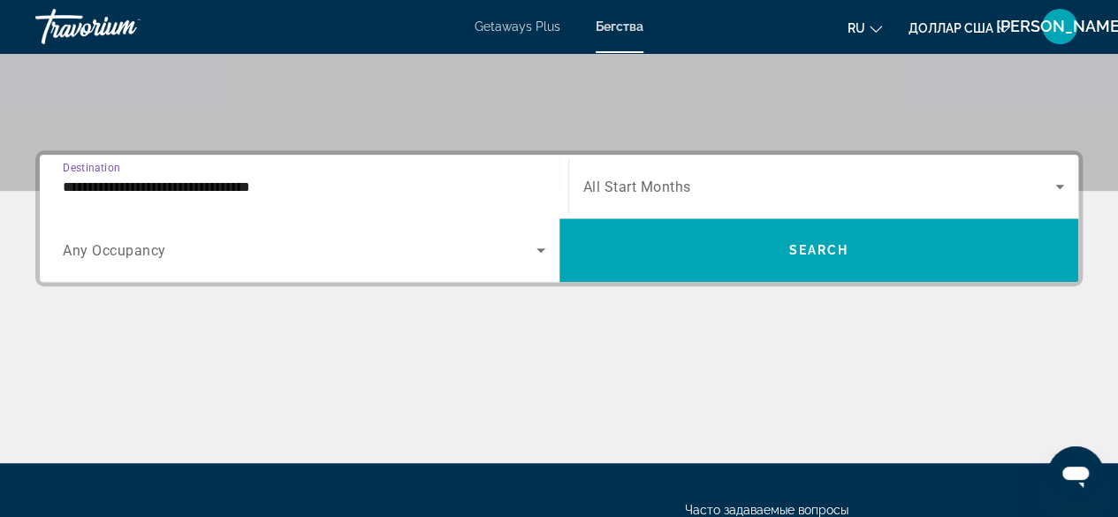
click at [544, 247] on icon "Search widget" at bounding box center [540, 249] width 21 height 21
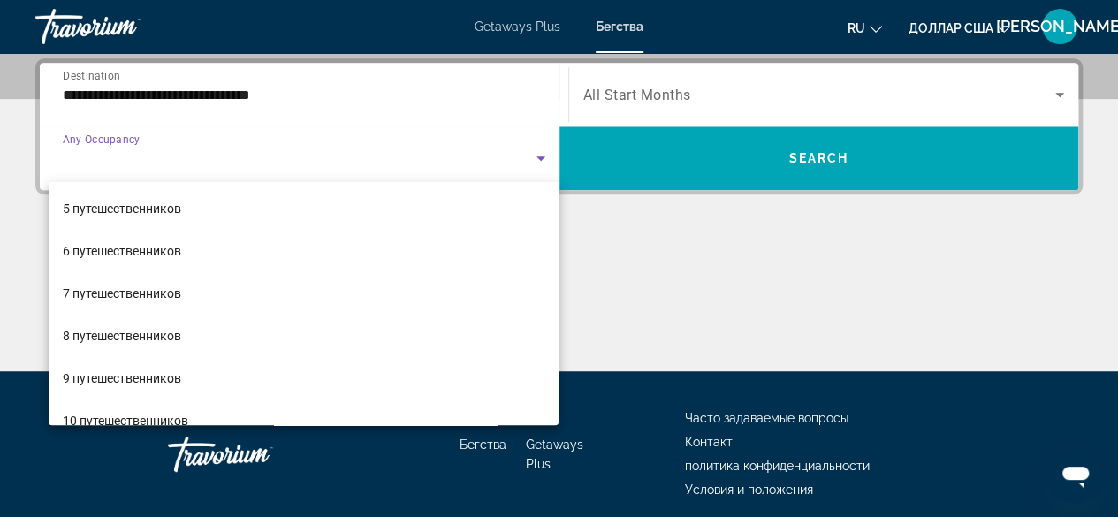
scroll to position [194, 0]
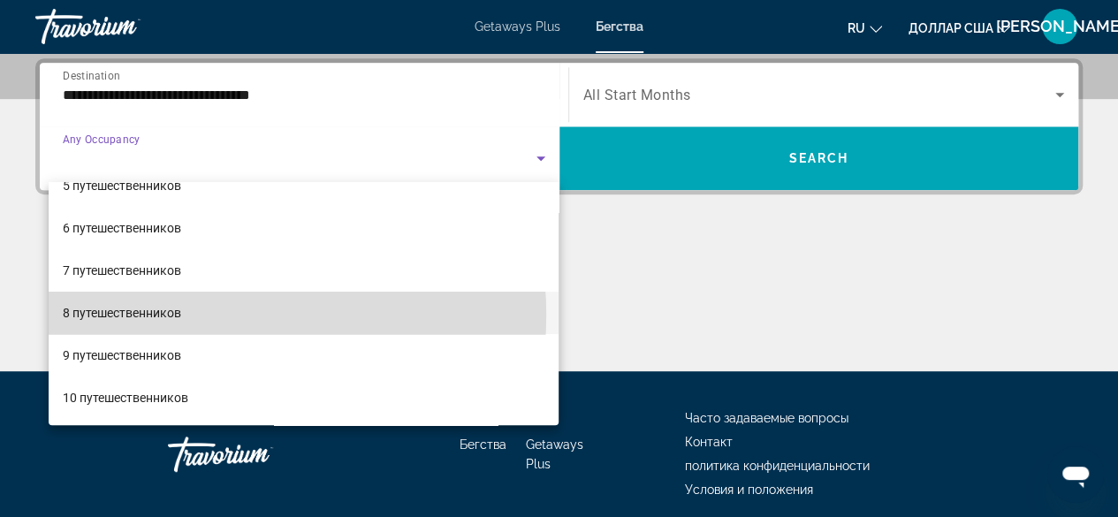
click at [216, 314] on mat-option "8 путешественников" at bounding box center [304, 313] width 511 height 42
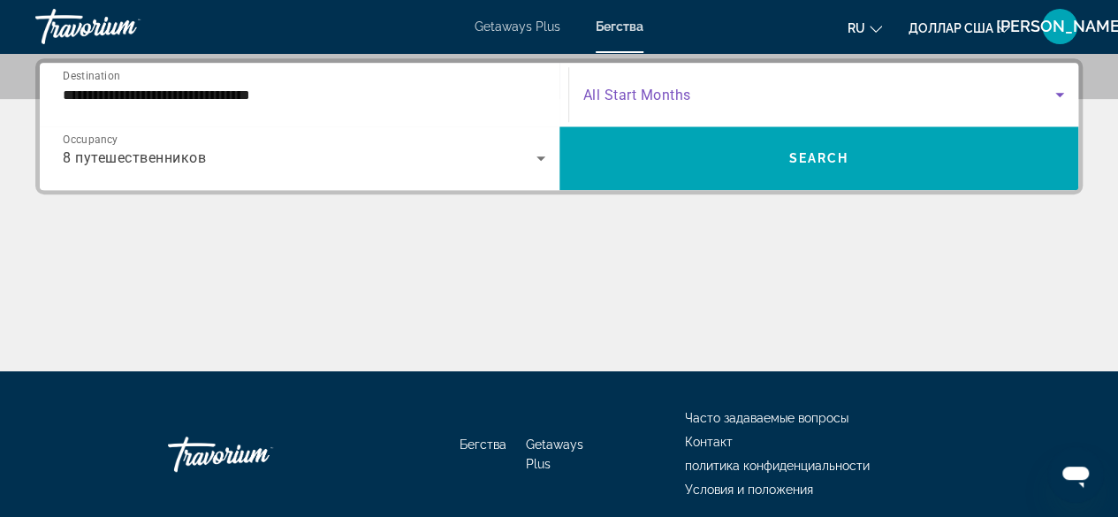
click at [1057, 93] on icon "Search widget" at bounding box center [1059, 95] width 9 height 4
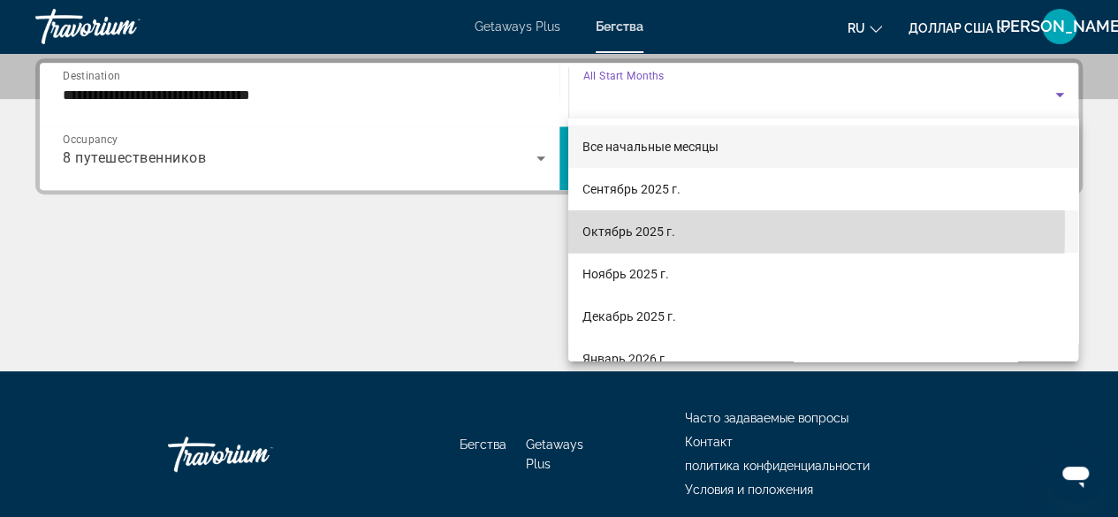
click at [590, 229] on font "Октябрь 2025 г." at bounding box center [628, 231] width 93 height 14
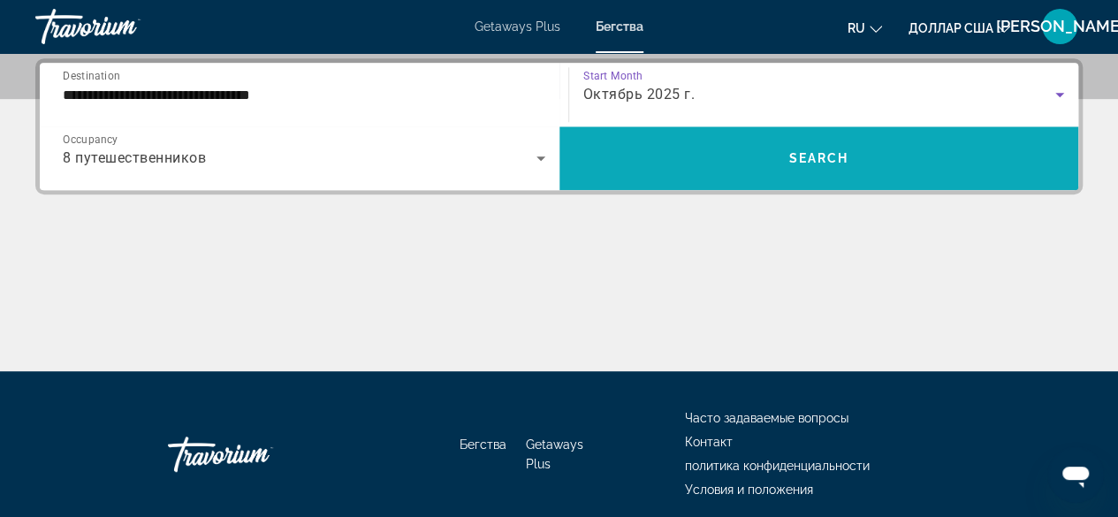
click at [824, 151] on span "Search" at bounding box center [818, 158] width 60 height 14
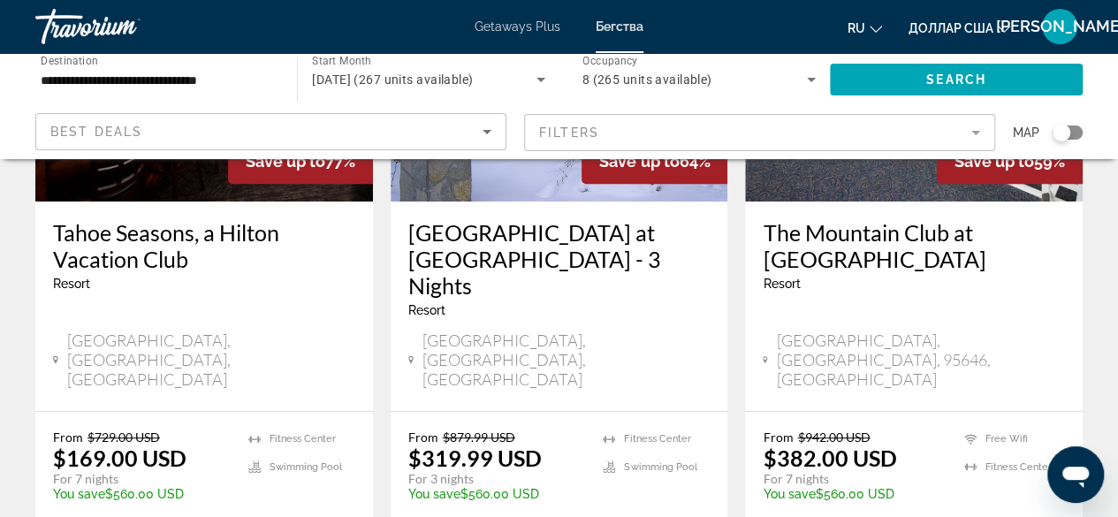
scroll to position [292, 0]
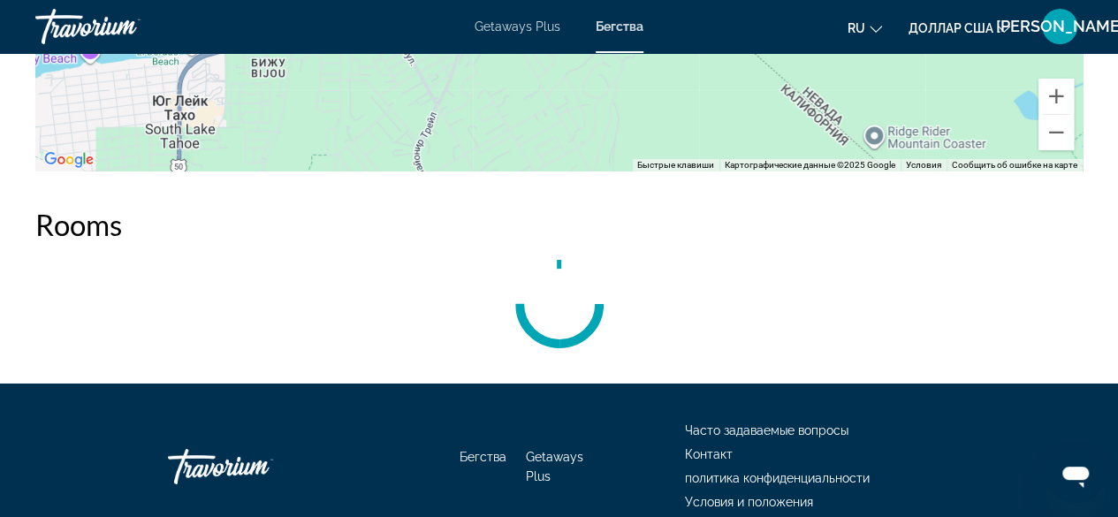
scroll to position [2876, 0]
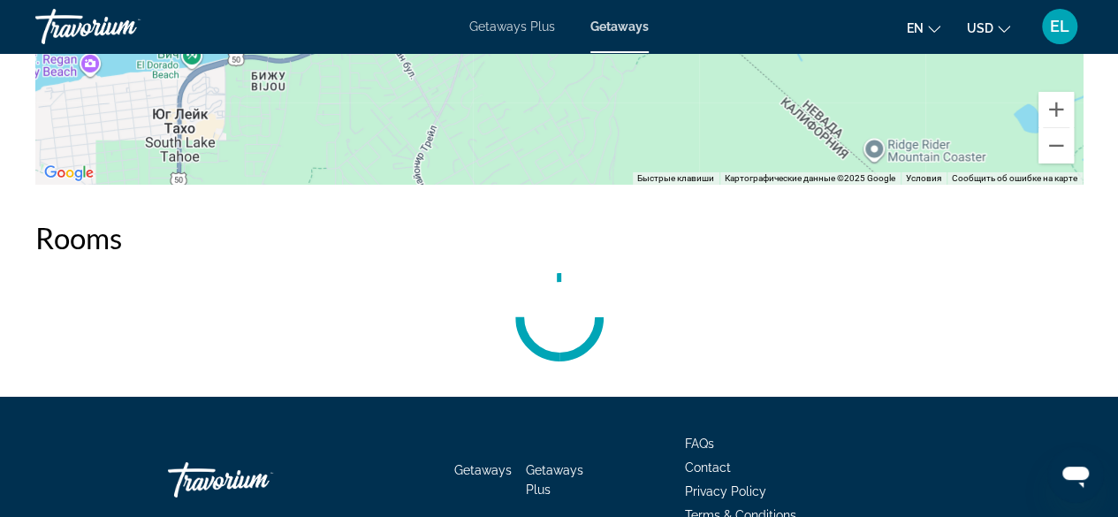
scroll to position [2947, 0]
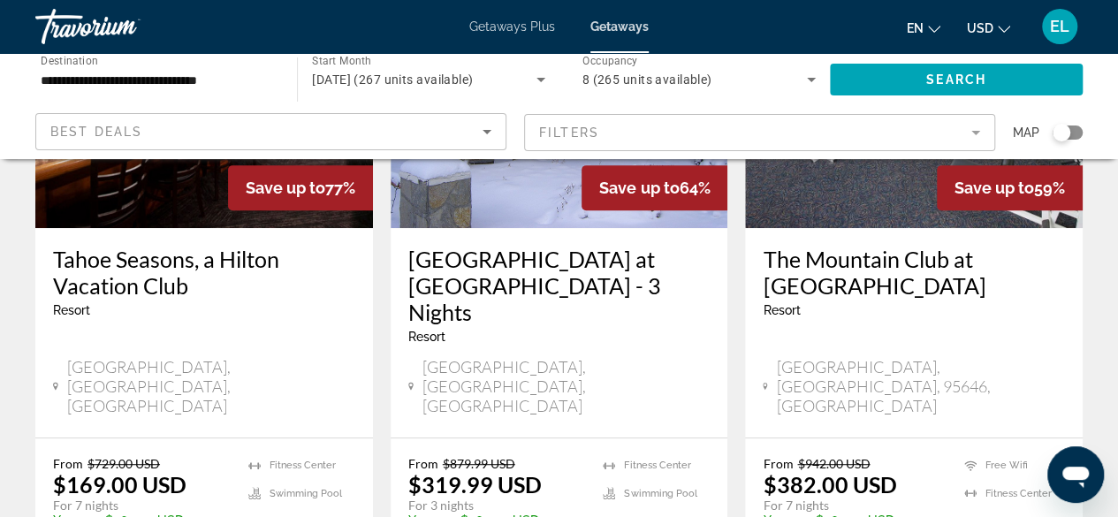
scroll to position [277, 0]
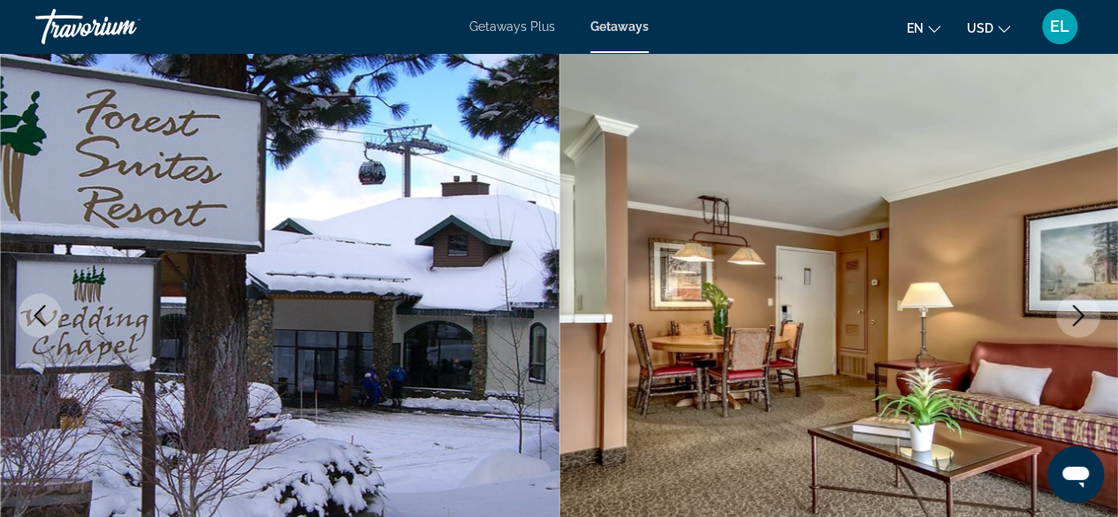
scroll to position [155, 0]
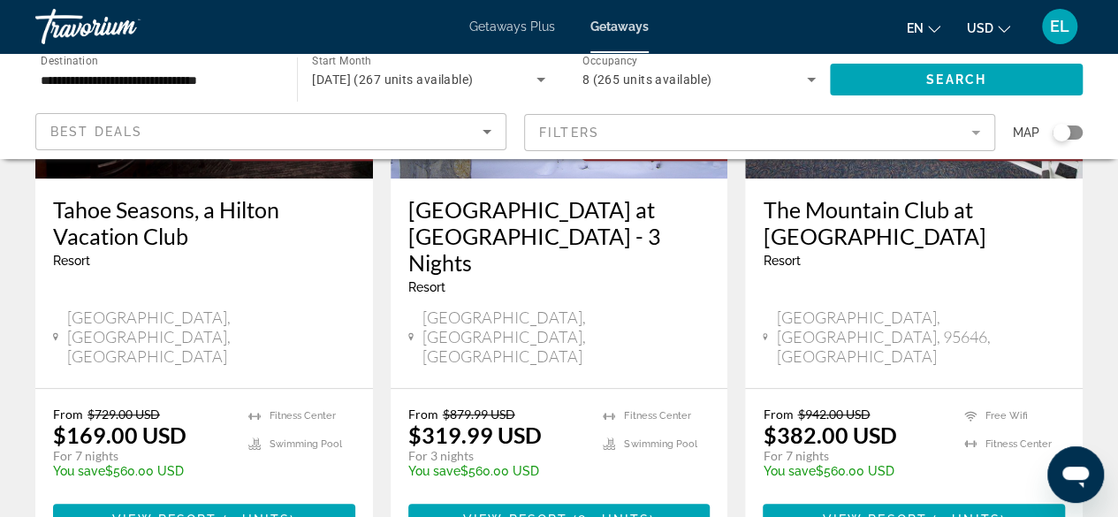
scroll to position [336, 0]
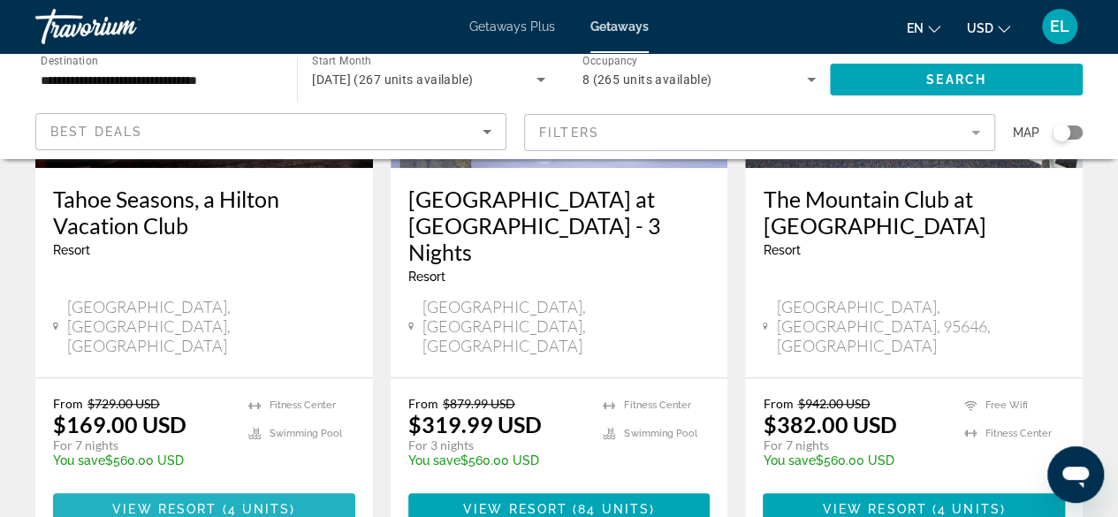
click at [207, 502] on span "View Resort" at bounding box center [164, 509] width 104 height 14
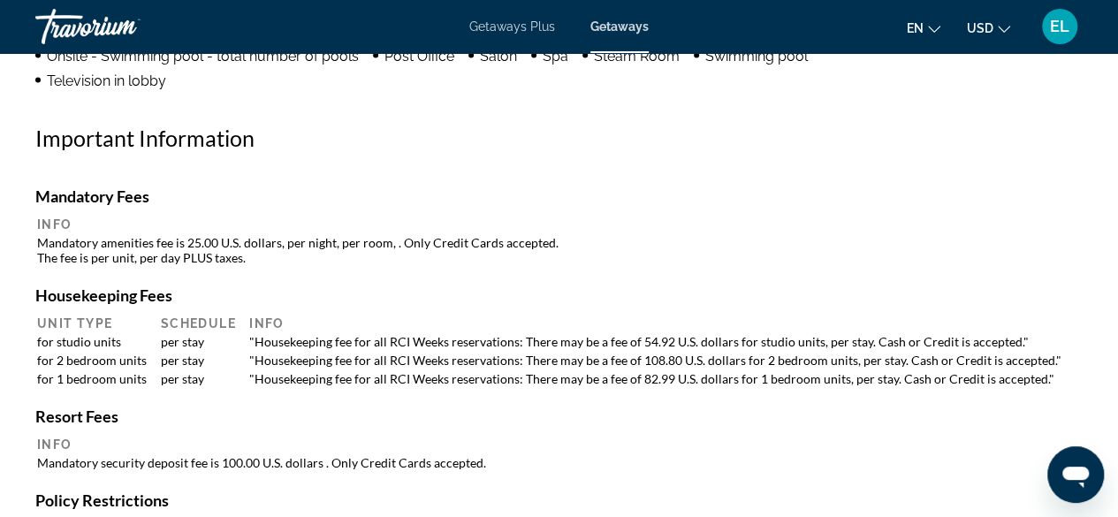
scroll to position [1958, 0]
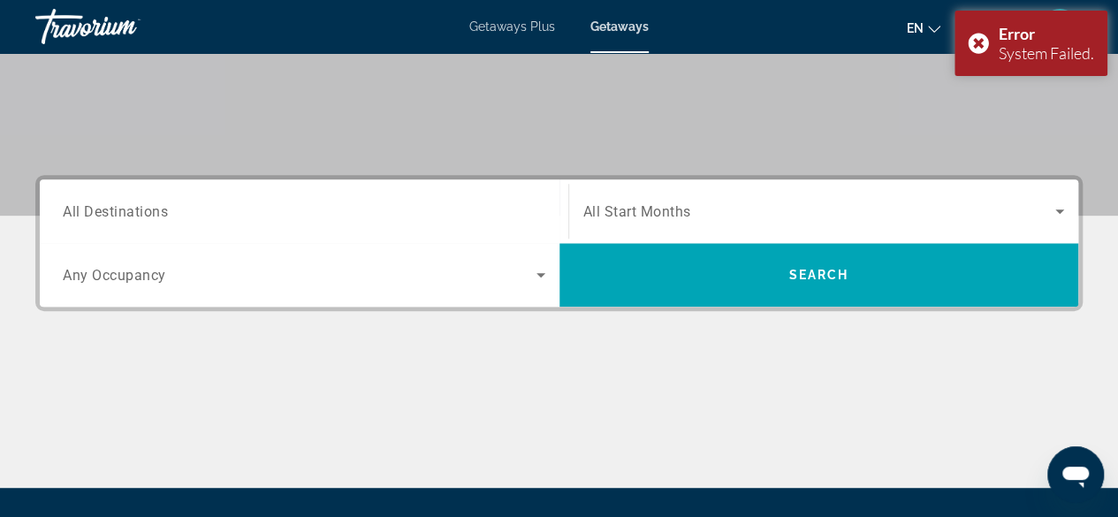
scroll to position [309, 0]
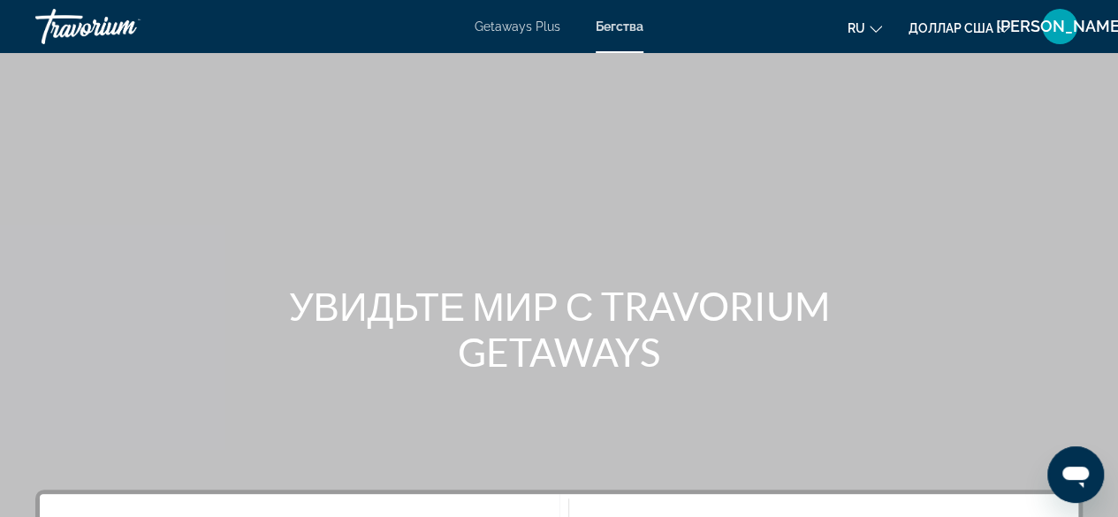
click at [702, 156] on div "Основное содержание" at bounding box center [559, 265] width 1118 height 530
click at [613, 22] on font "Бегства" at bounding box center [620, 26] width 48 height 14
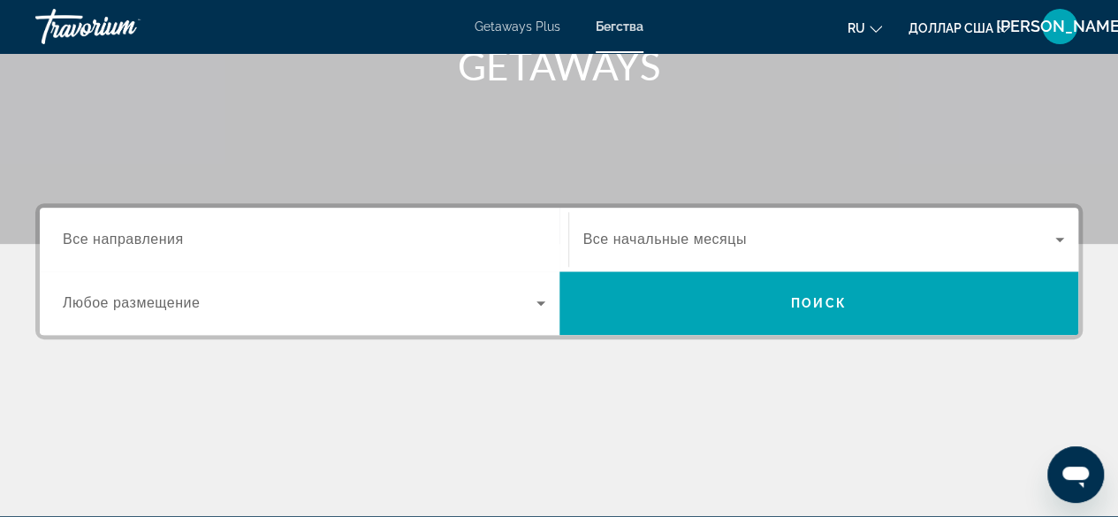
scroll to position [300, 0]
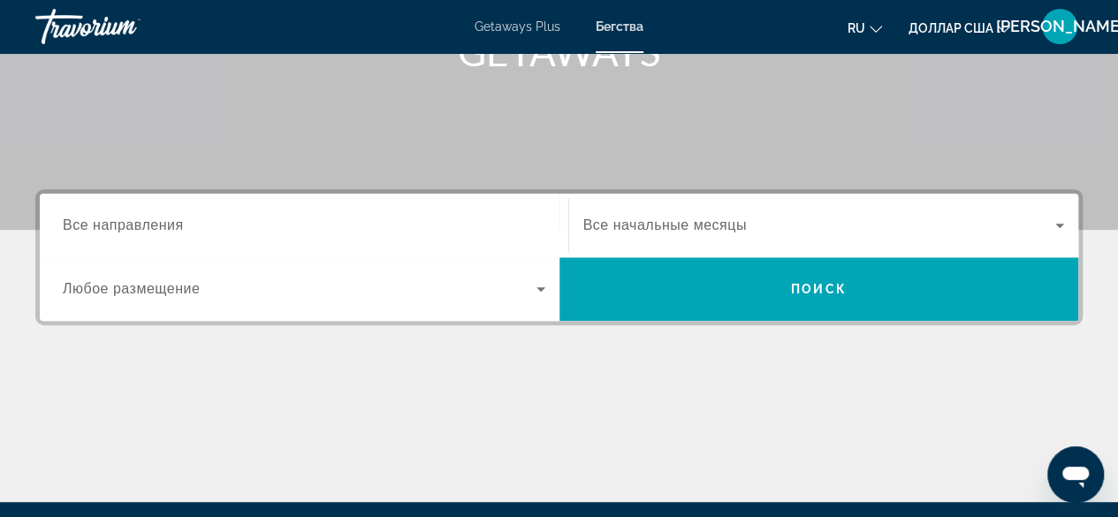
click at [85, 217] on font "Все направления" at bounding box center [123, 224] width 121 height 15
click at [85, 217] on input "Место назначения Все направления" at bounding box center [304, 226] width 482 height 21
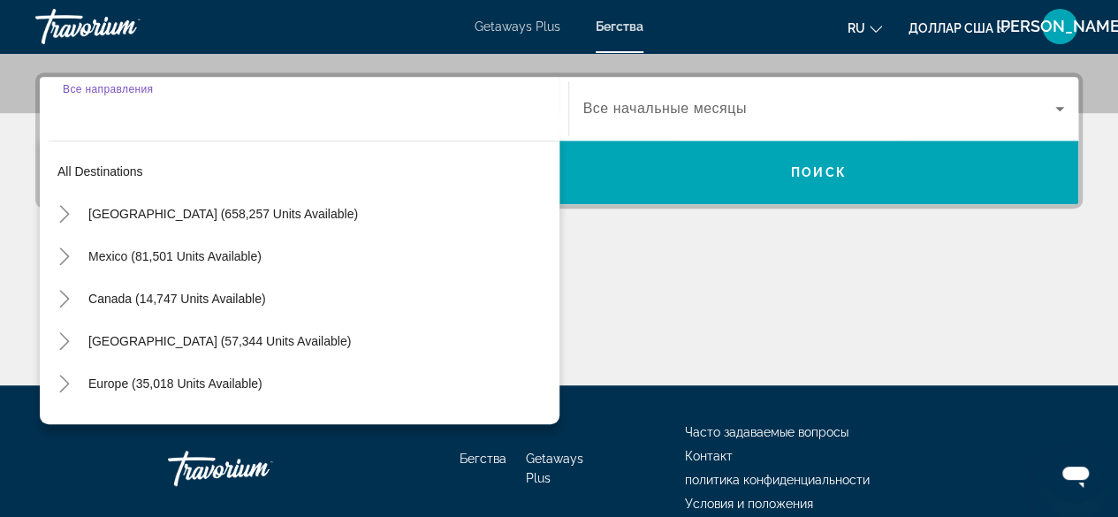
scroll to position [431, 0]
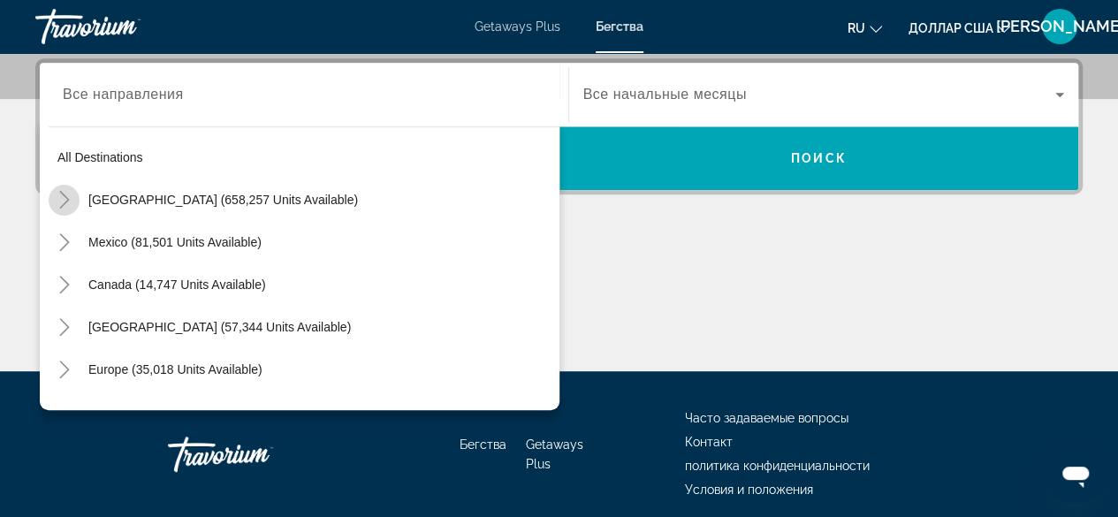
click at [61, 209] on mat-icon "Toggle United States (658,257 units available)" at bounding box center [64, 200] width 31 height 31
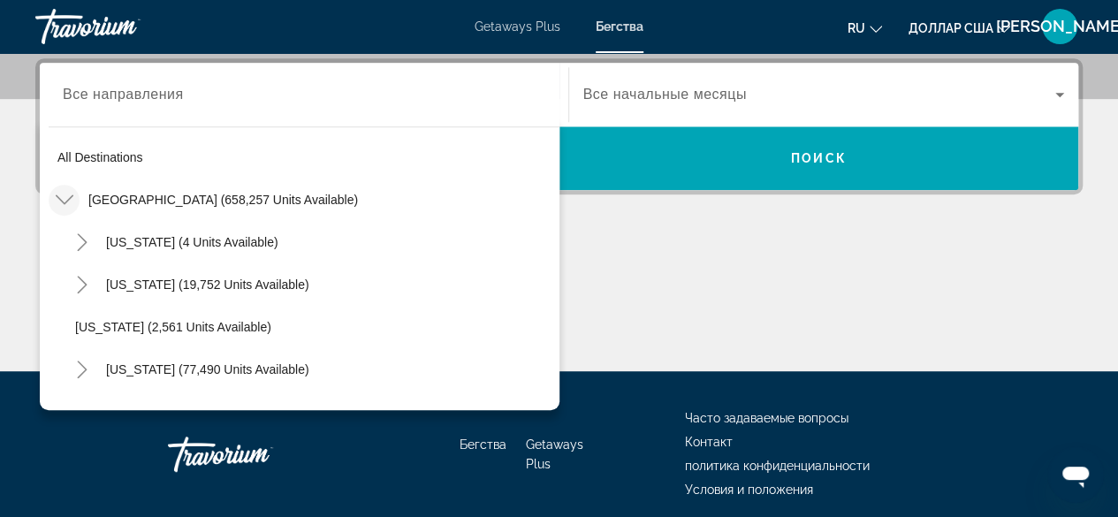
scroll to position [51, 0]
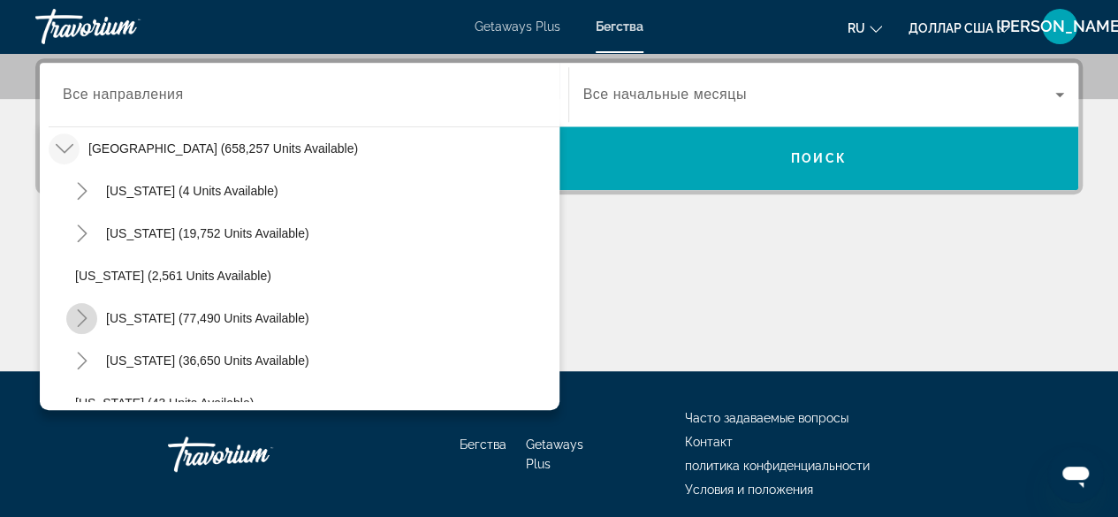
click at [80, 315] on icon "Toggle California (77,490 units available)" at bounding box center [82, 318] width 18 height 18
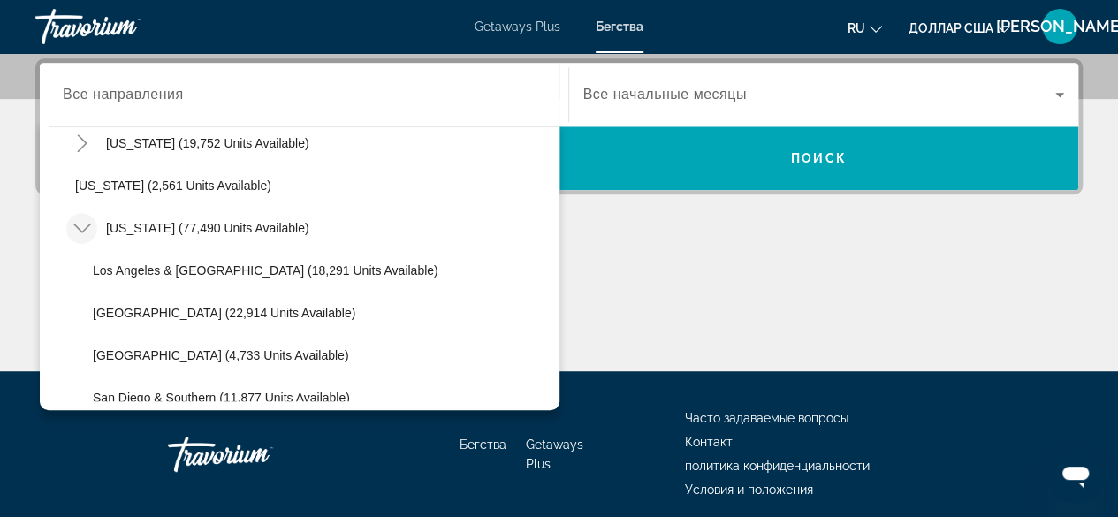
scroll to position [163, 0]
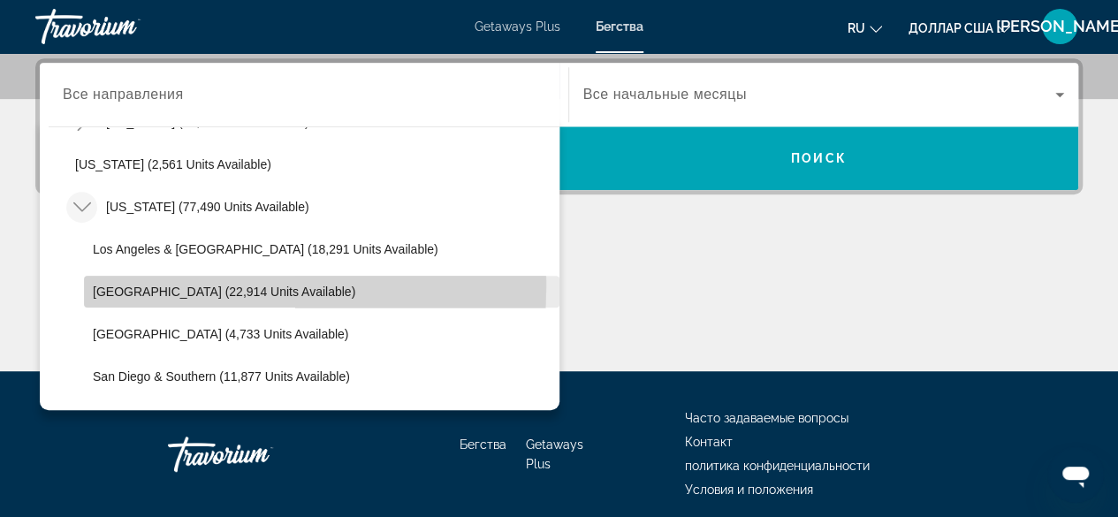
click at [84, 285] on span "Виджет поиска" at bounding box center [321, 291] width 475 height 42
type input "**********"
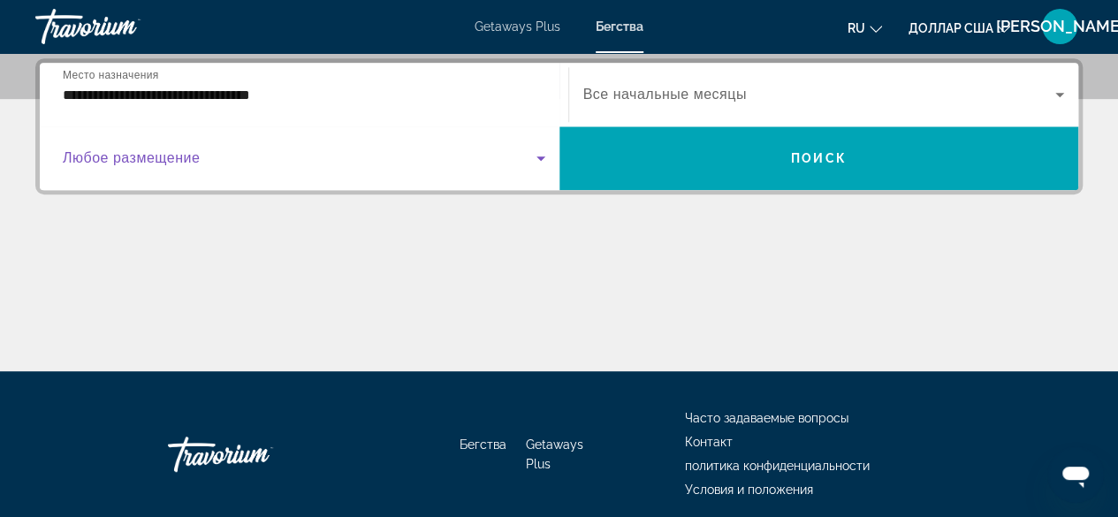
click at [543, 157] on icon "Виджет поиска" at bounding box center [540, 158] width 21 height 21
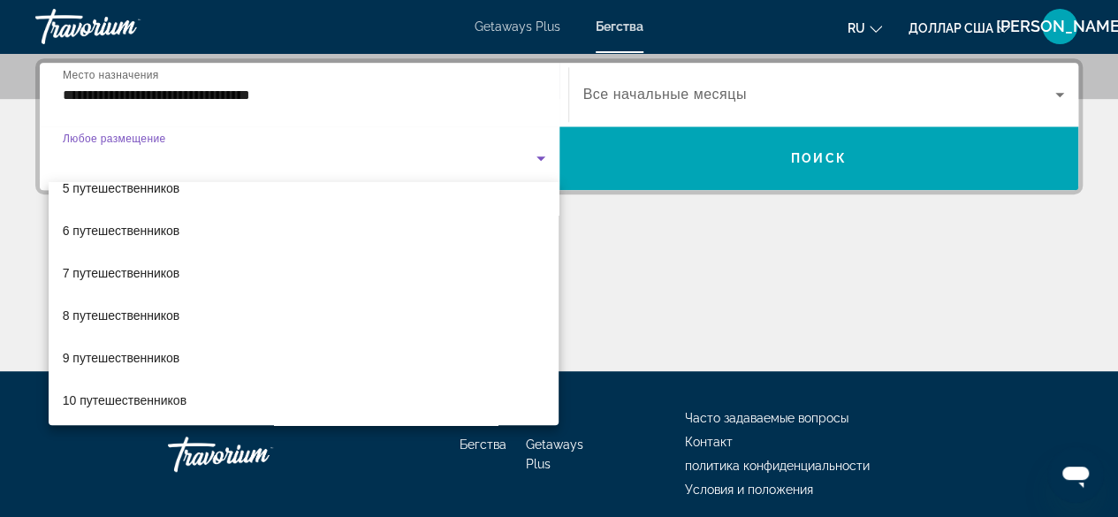
scroll to position [193, 0]
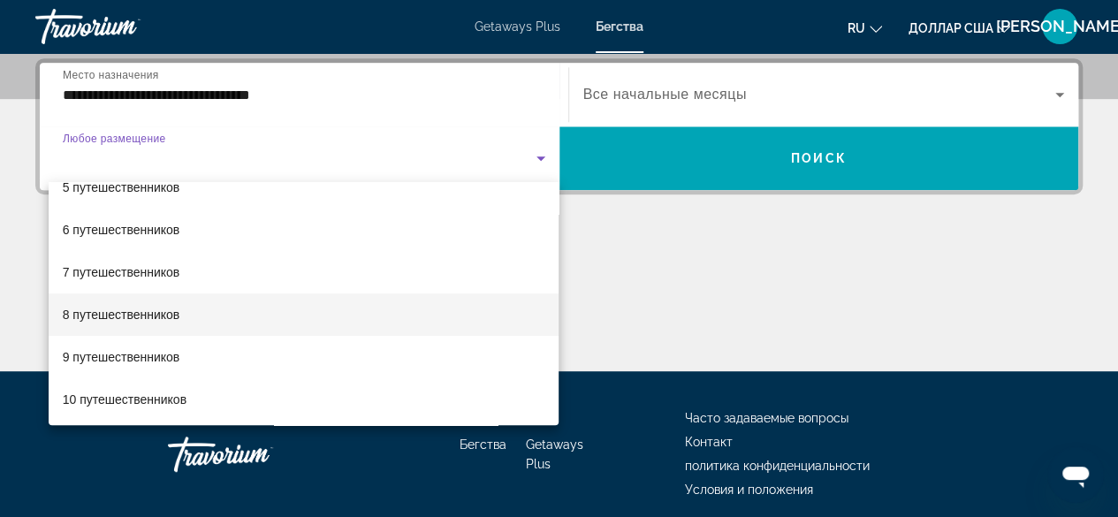
click at [230, 316] on mat-option "8 путешественников" at bounding box center [304, 314] width 511 height 42
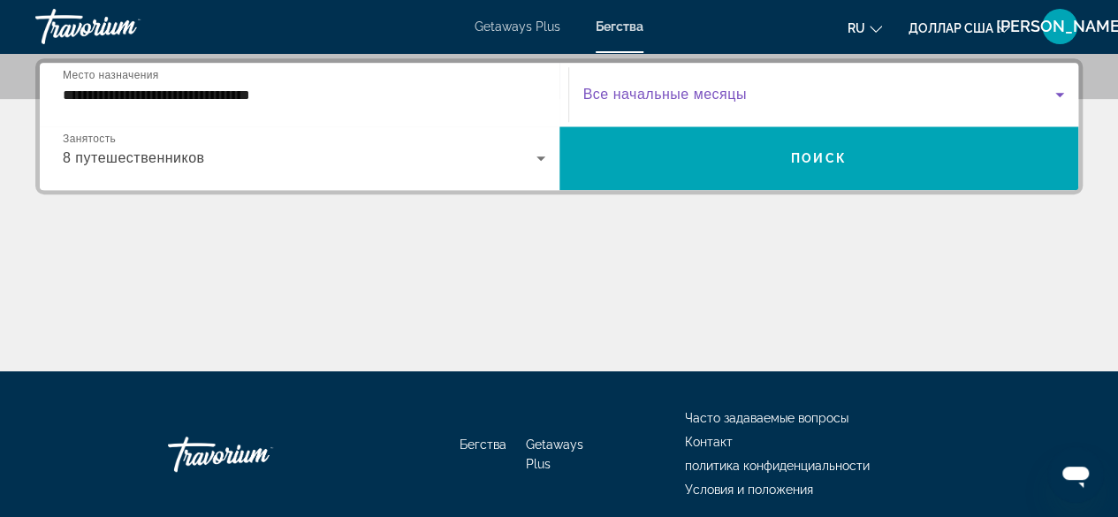
click at [1062, 100] on icon "Виджет поиска" at bounding box center [1059, 94] width 21 height 21
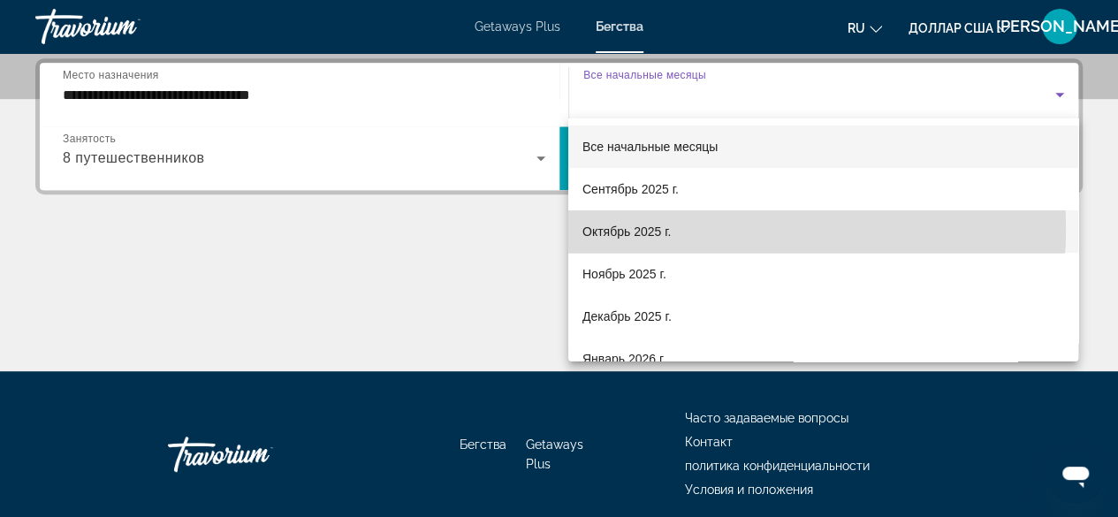
click at [728, 230] on mat-option "Октябрь 2025 г." at bounding box center [823, 231] width 510 height 42
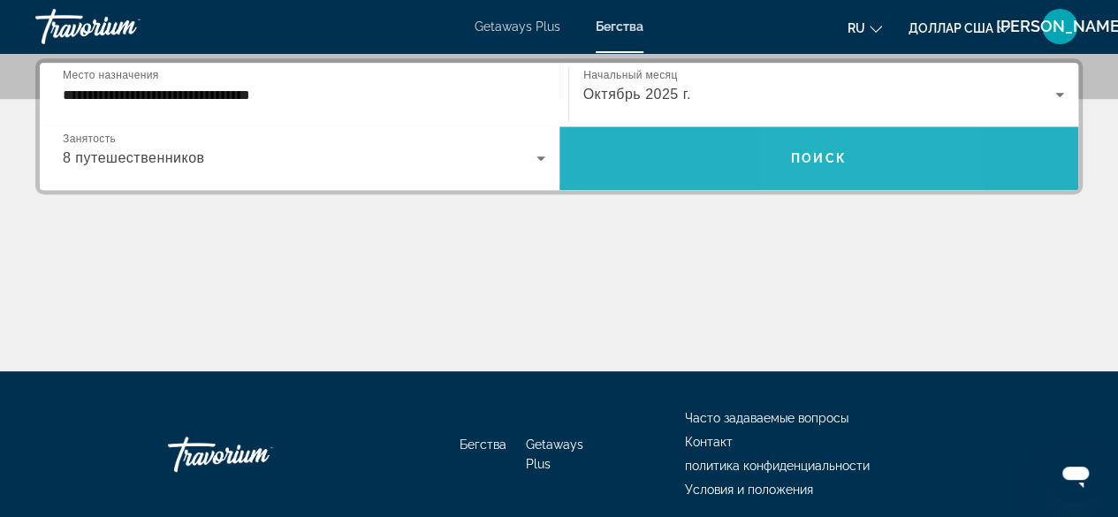
click at [808, 152] on font "Поиск" at bounding box center [819, 158] width 56 height 14
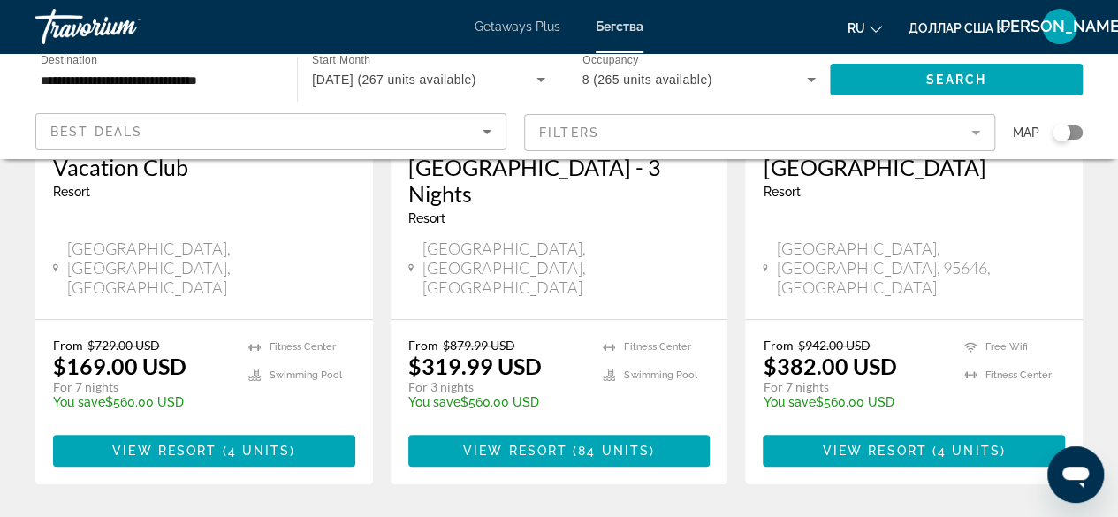
scroll to position [398, 0]
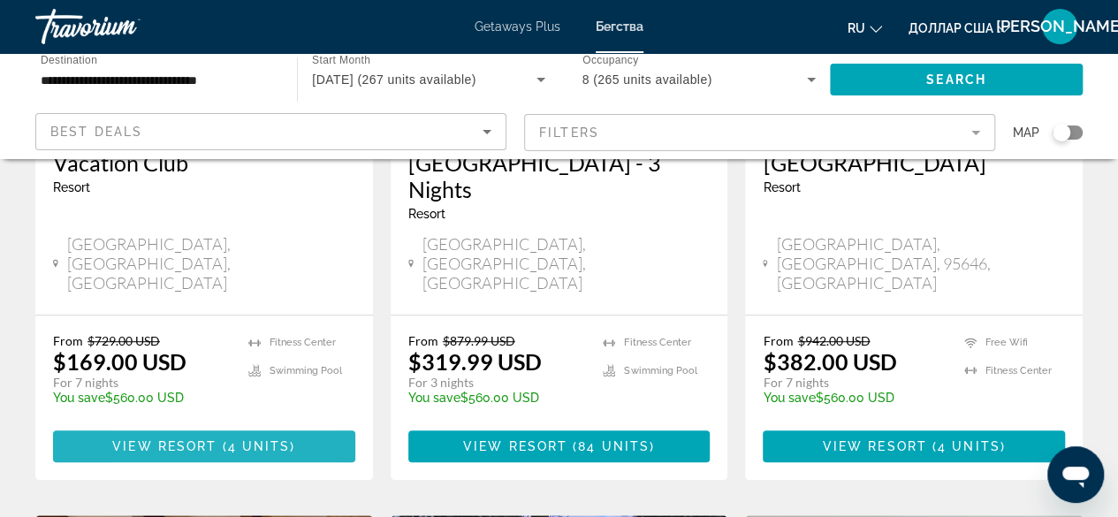
click at [122, 439] on span "View Resort" at bounding box center [164, 446] width 104 height 14
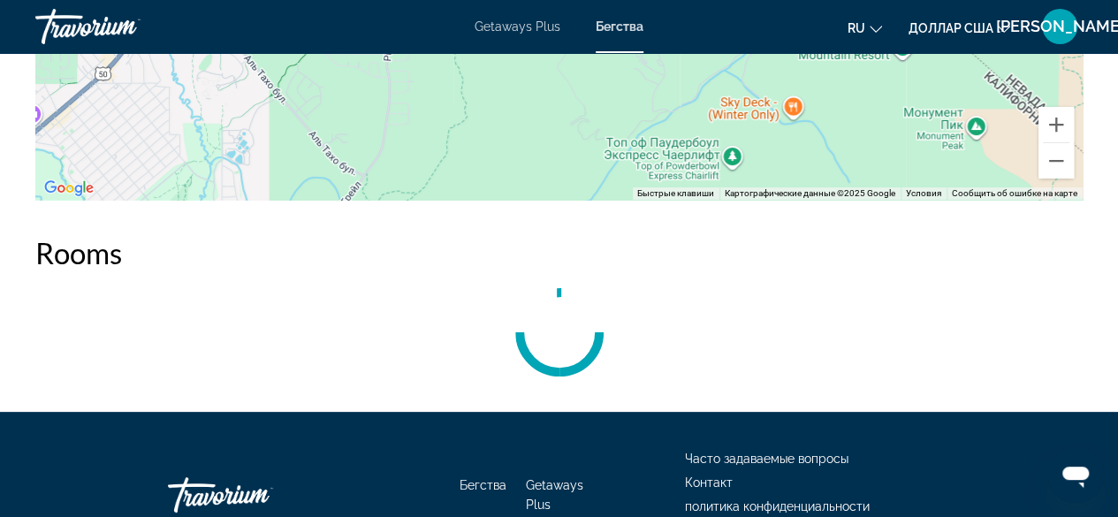
scroll to position [3422, 0]
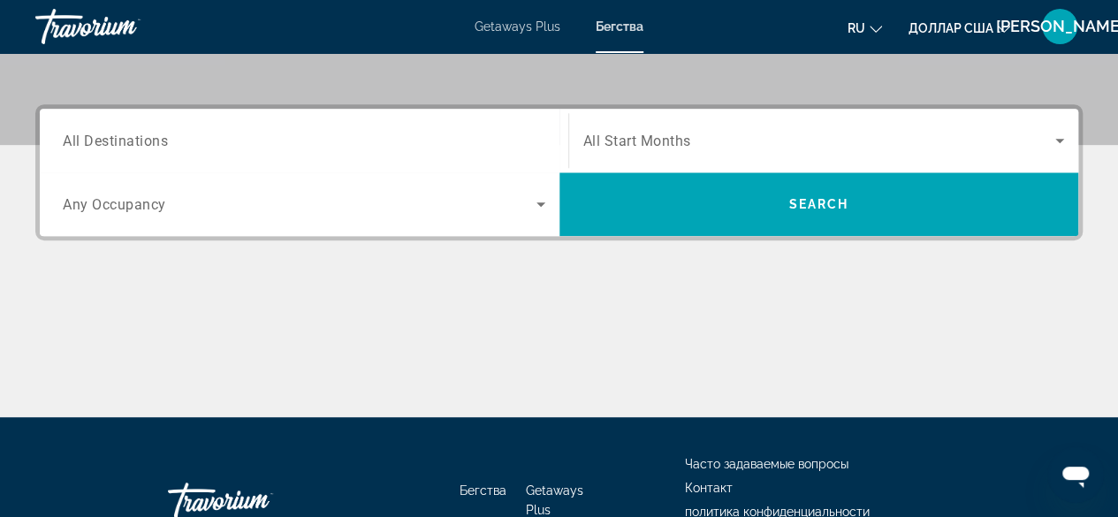
scroll to position [383, 0]
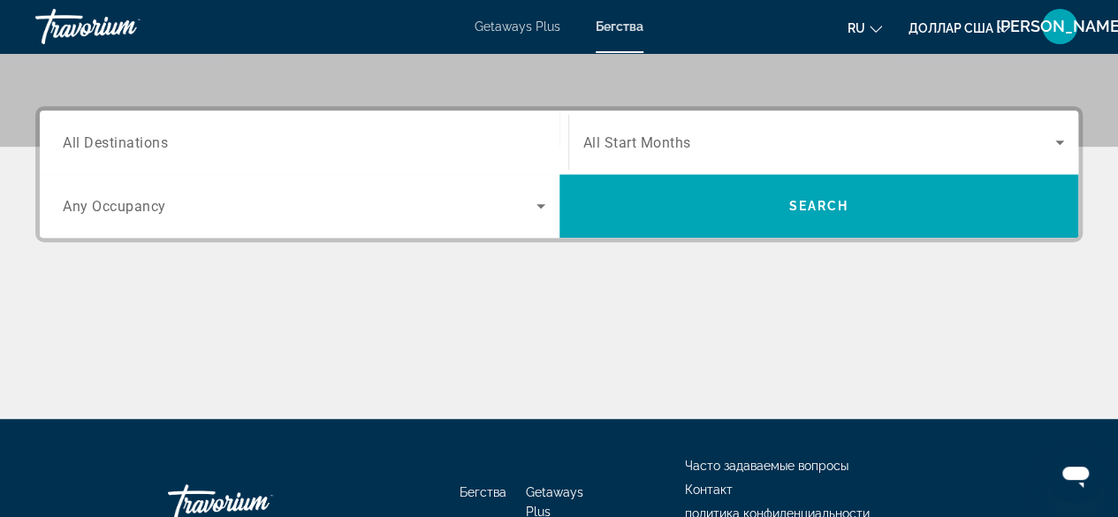
click at [78, 142] on span "All Destinations" at bounding box center [115, 141] width 105 height 17
click at [78, 142] on input "Destination All Destinations" at bounding box center [304, 143] width 482 height 21
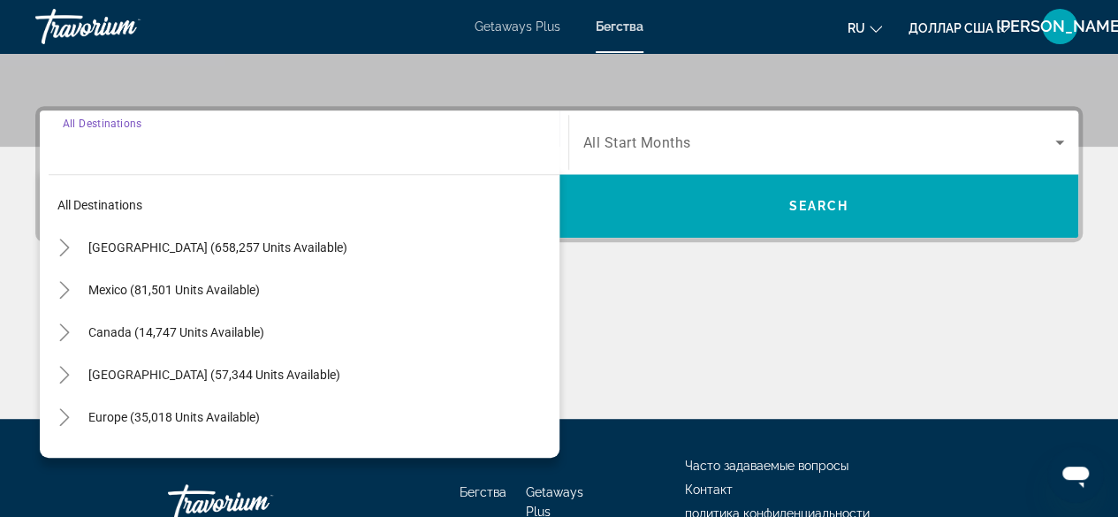
scroll to position [431, 0]
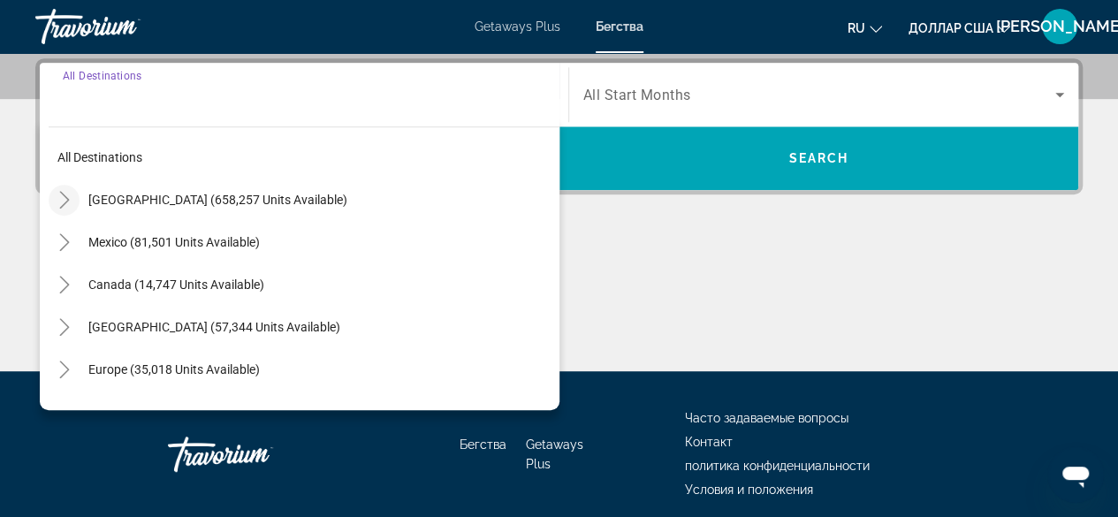
click at [65, 201] on icon "Toggle United States (658,257 units available)" at bounding box center [64, 200] width 10 height 18
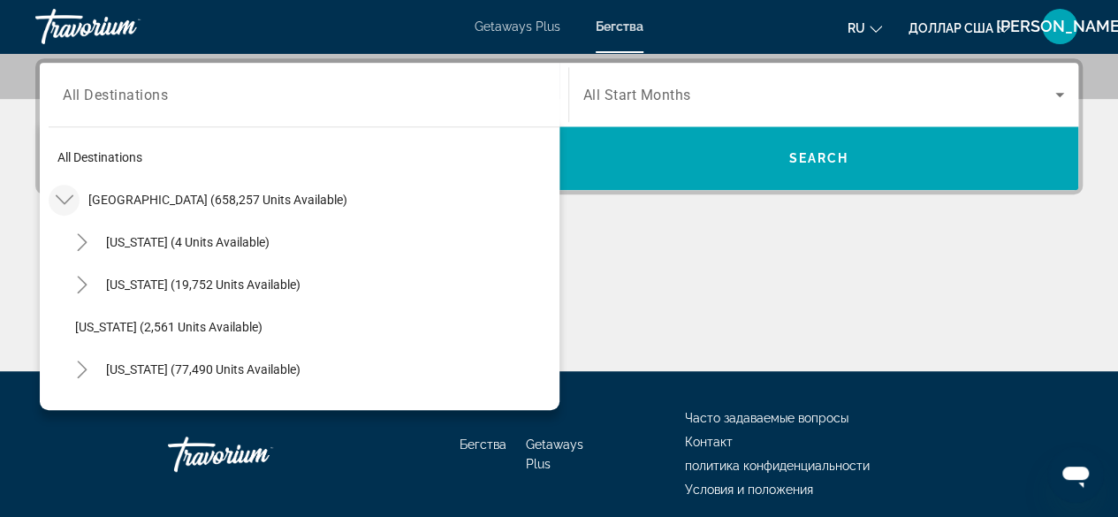
scroll to position [51, 0]
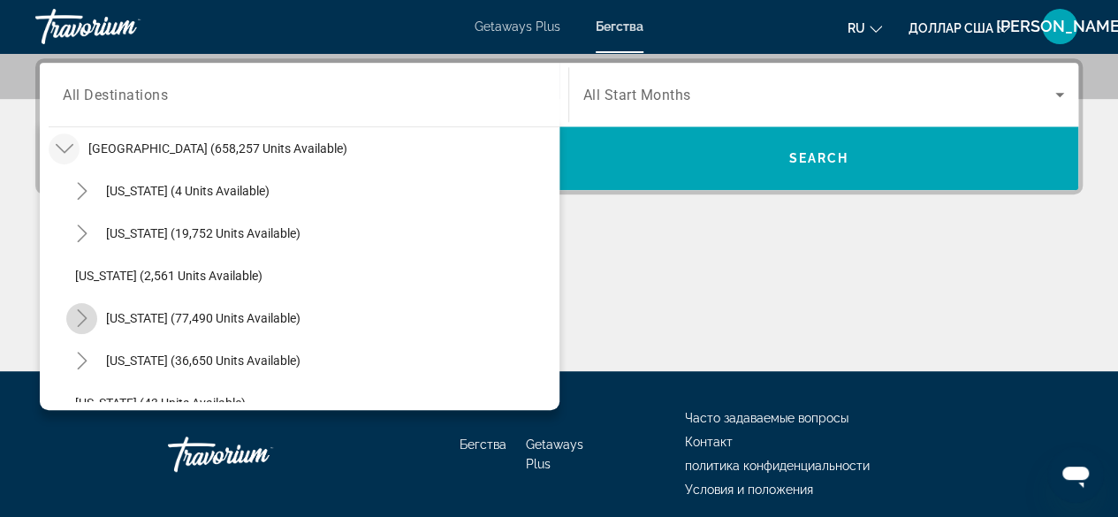
click at [83, 319] on icon "Toggle California (77,490 units available)" at bounding box center [82, 318] width 10 height 18
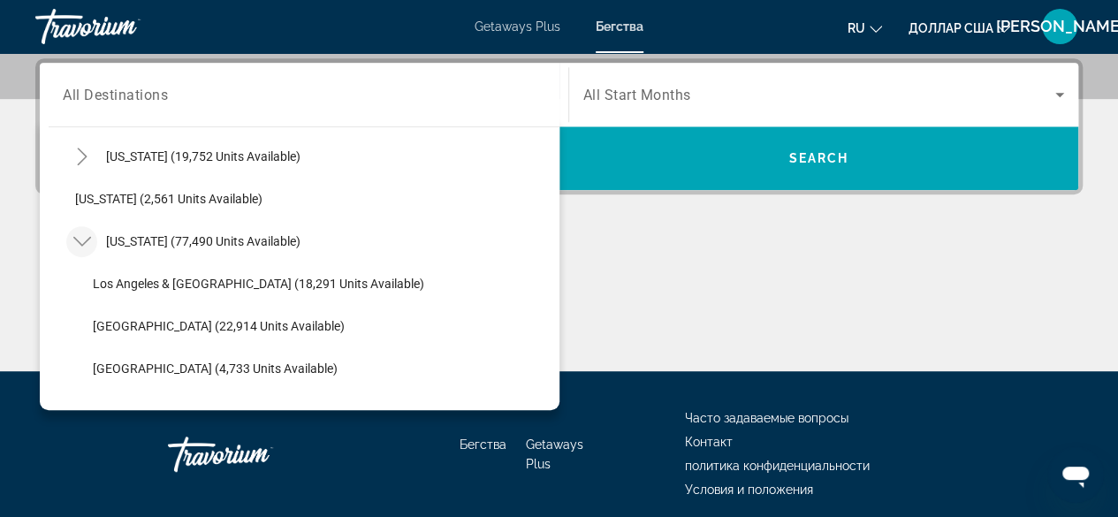
scroll to position [156, 0]
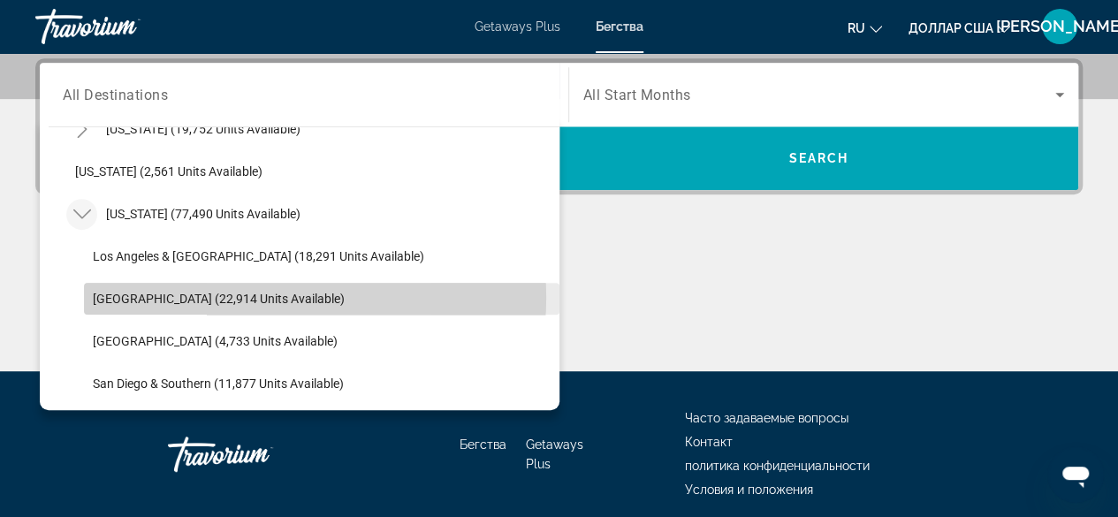
click at [263, 296] on span "[GEOGRAPHIC_DATA] (22,914 units available)" at bounding box center [219, 299] width 252 height 14
type input "**********"
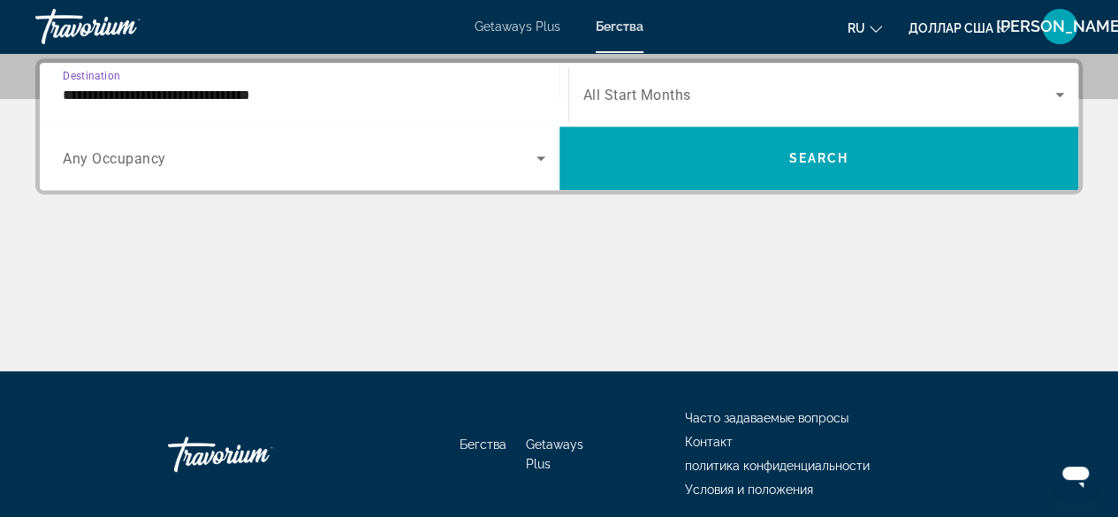
click at [1060, 90] on icon "Search widget" at bounding box center [1059, 94] width 21 height 21
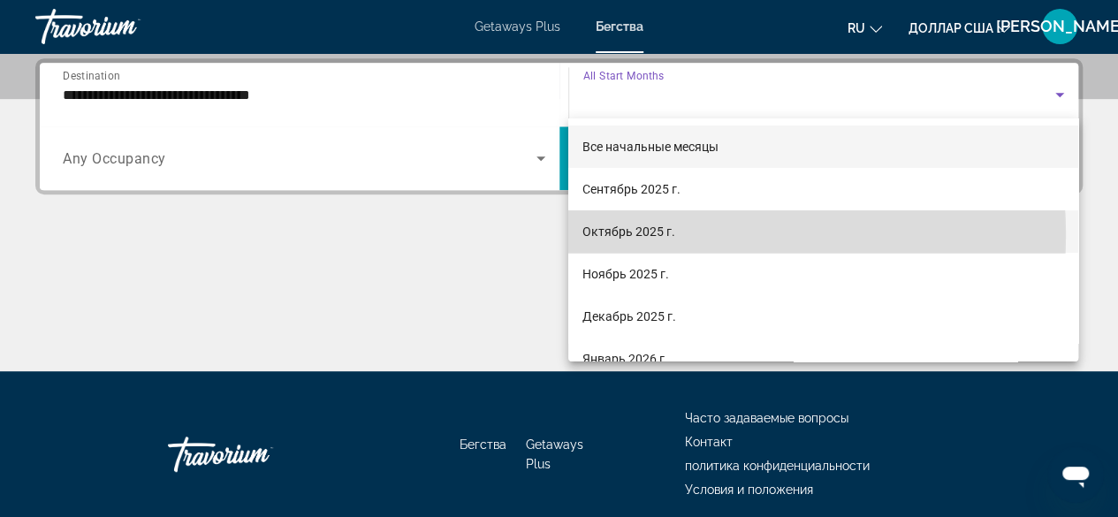
click at [679, 234] on mat-option "Октябрь 2025 г." at bounding box center [823, 231] width 510 height 42
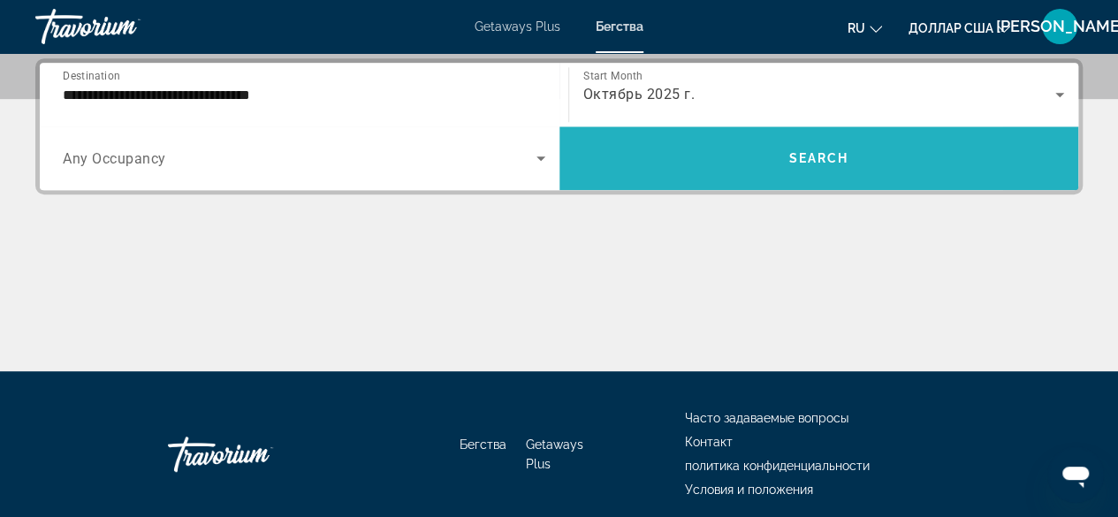
click at [816, 158] on span "Search" at bounding box center [818, 158] width 60 height 14
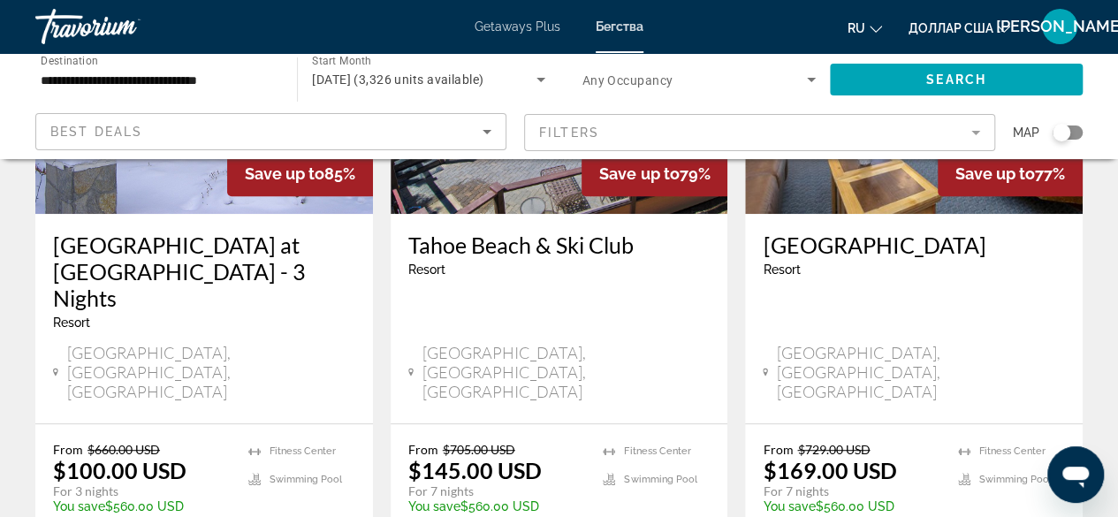
scroll to position [304, 0]
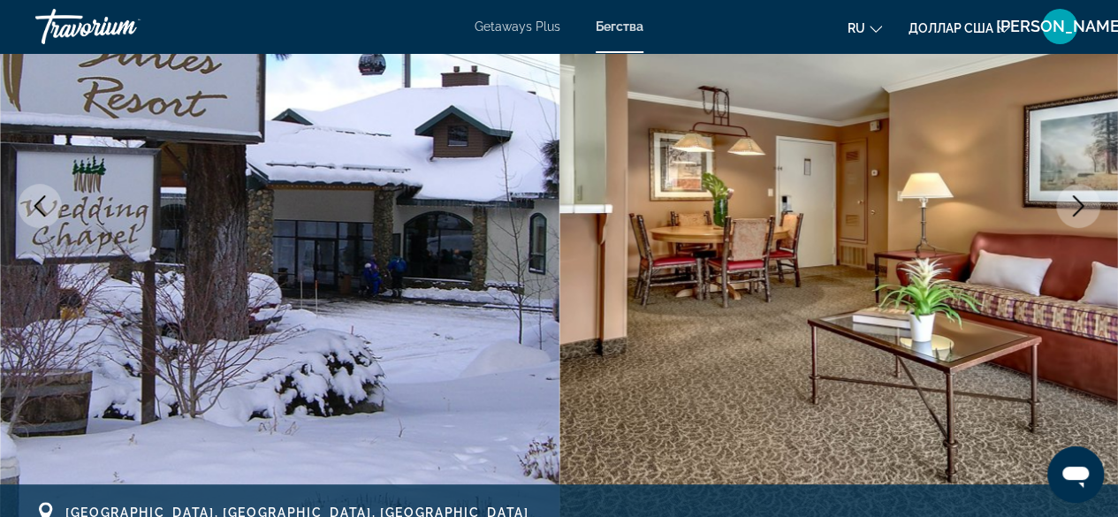
scroll to position [99, 0]
